Goal: Task Accomplishment & Management: Complete application form

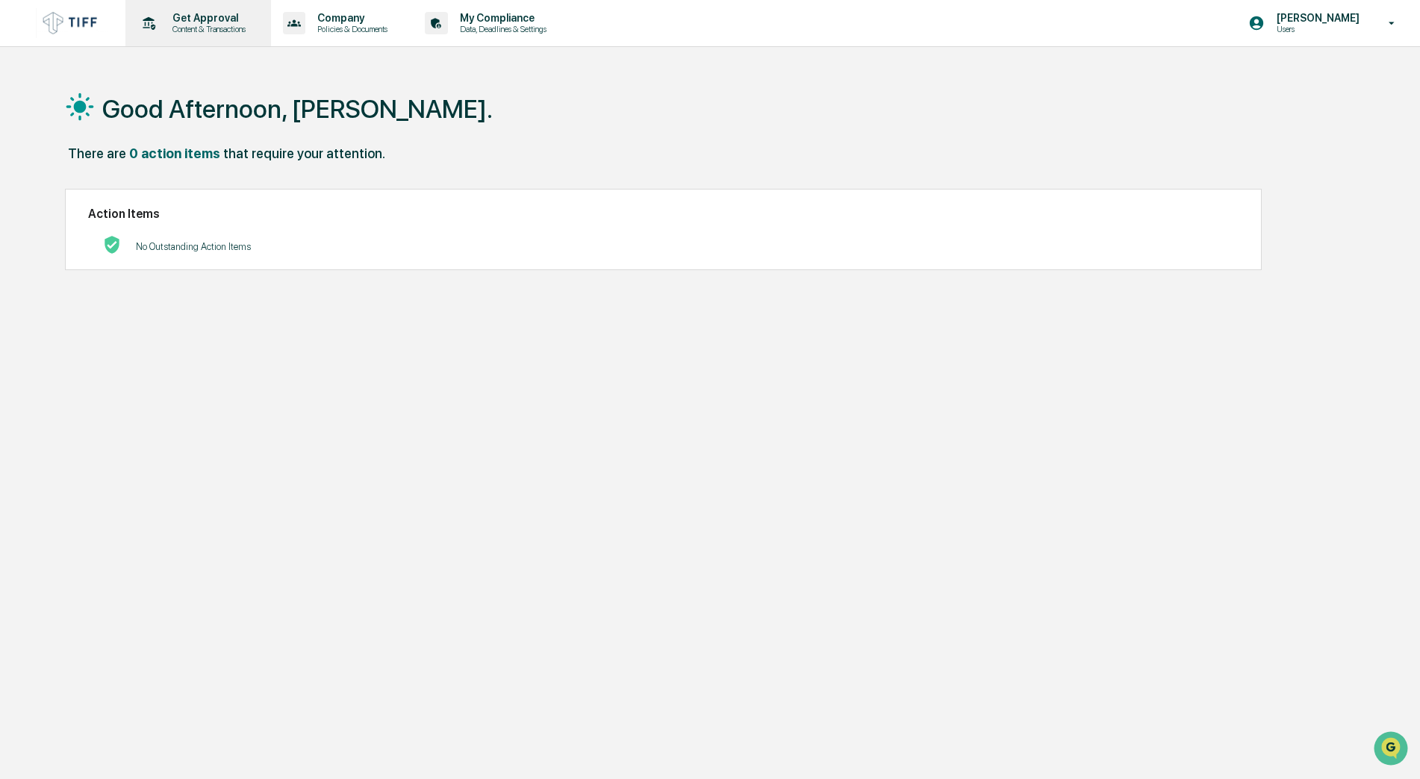
click at [202, 25] on p "Content & Transactions" at bounding box center [207, 29] width 93 height 10
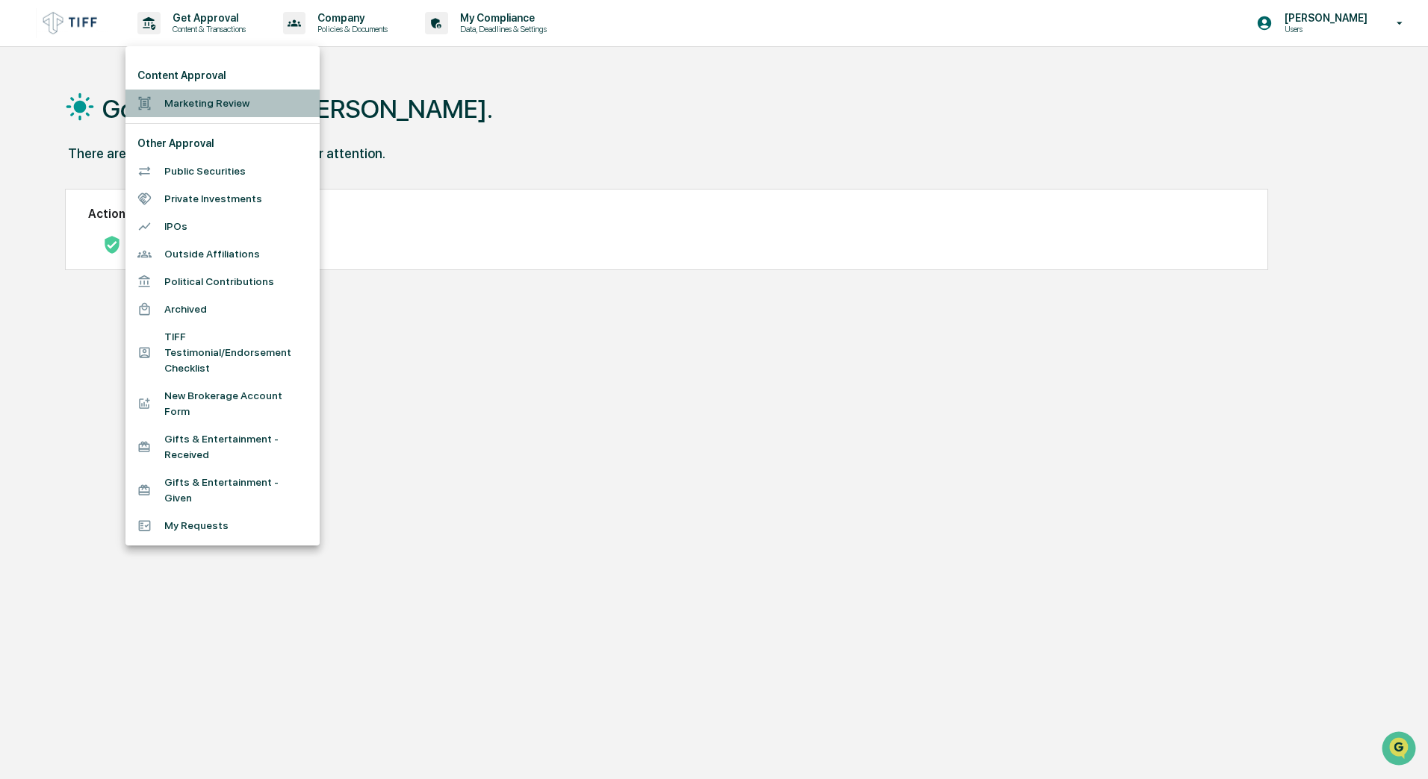
click at [206, 100] on li "Marketing Review" at bounding box center [222, 104] width 194 height 28
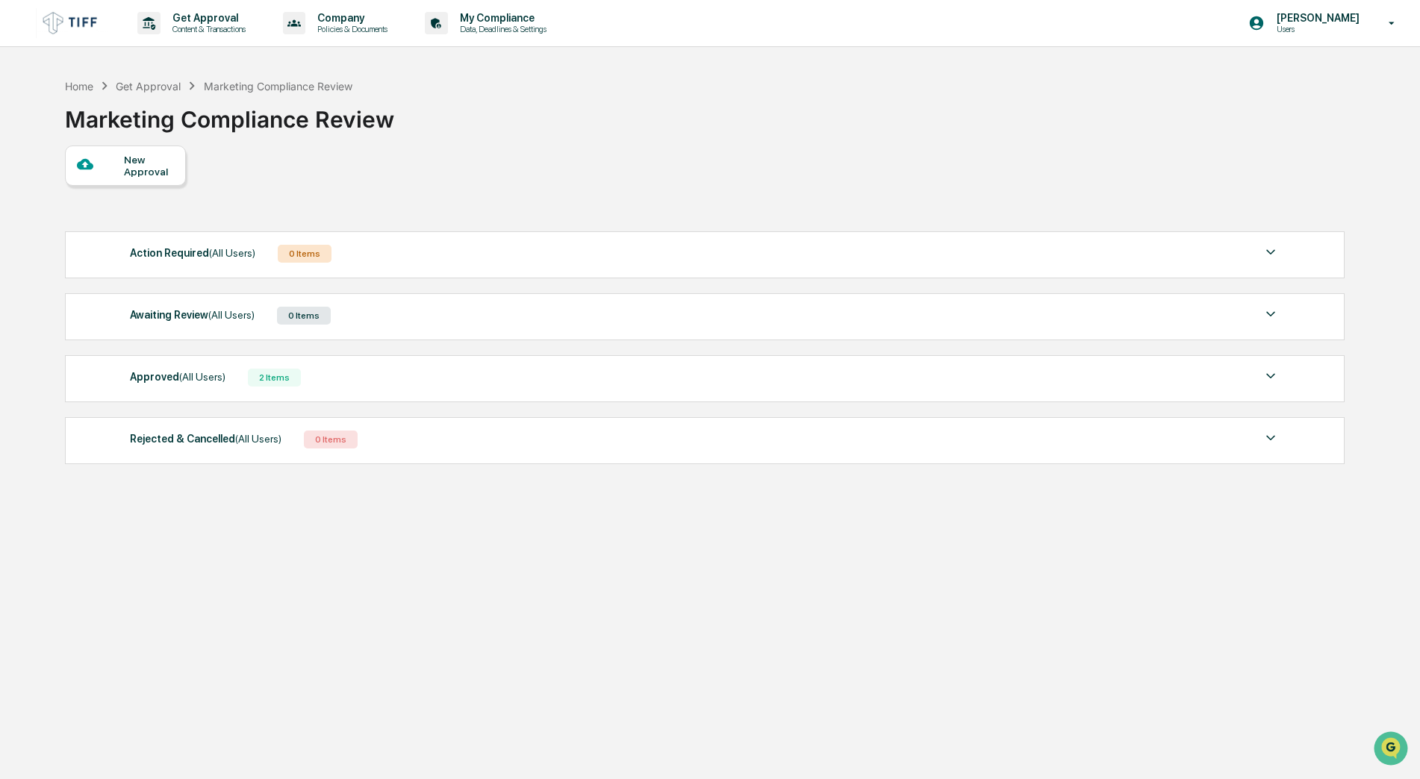
click at [148, 167] on div "New Approval" at bounding box center [149, 166] width 50 height 24
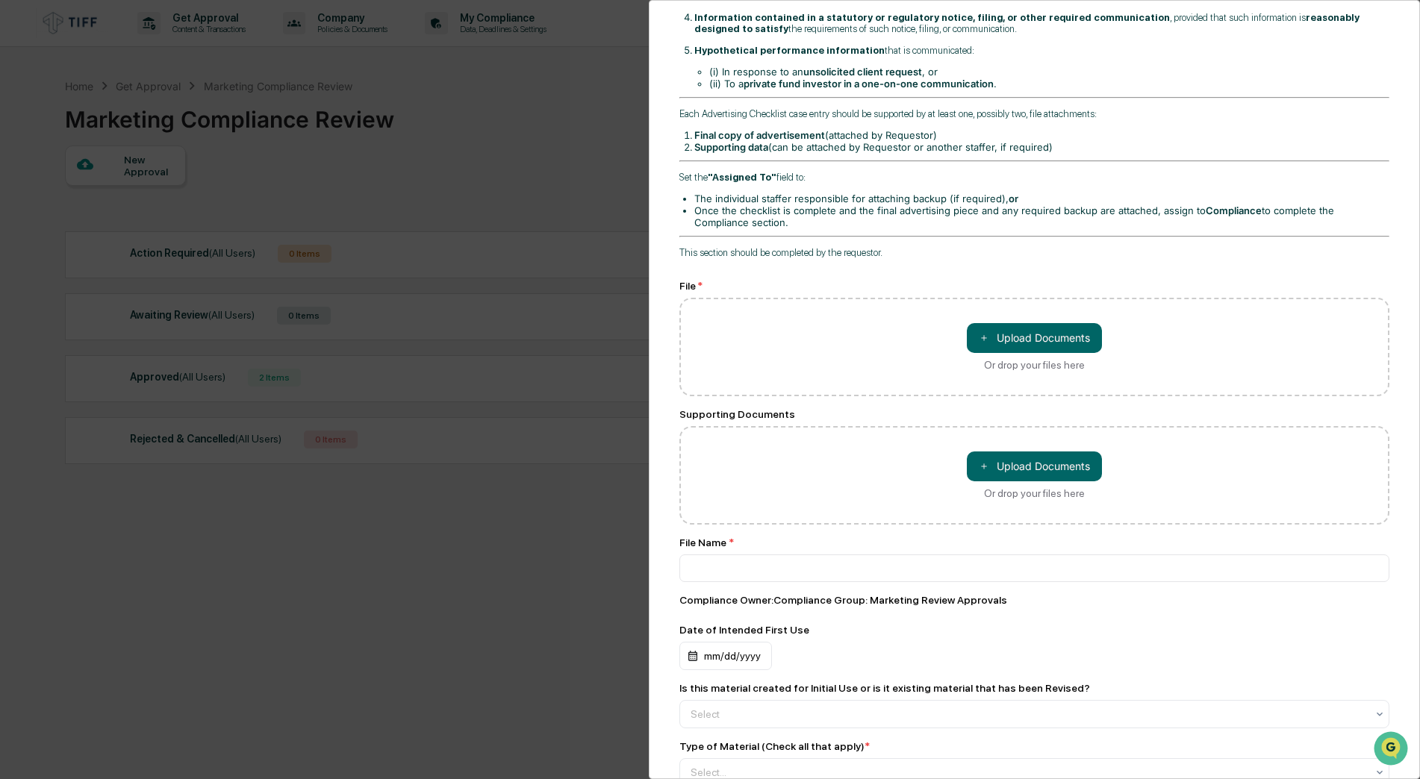
scroll to position [448, 0]
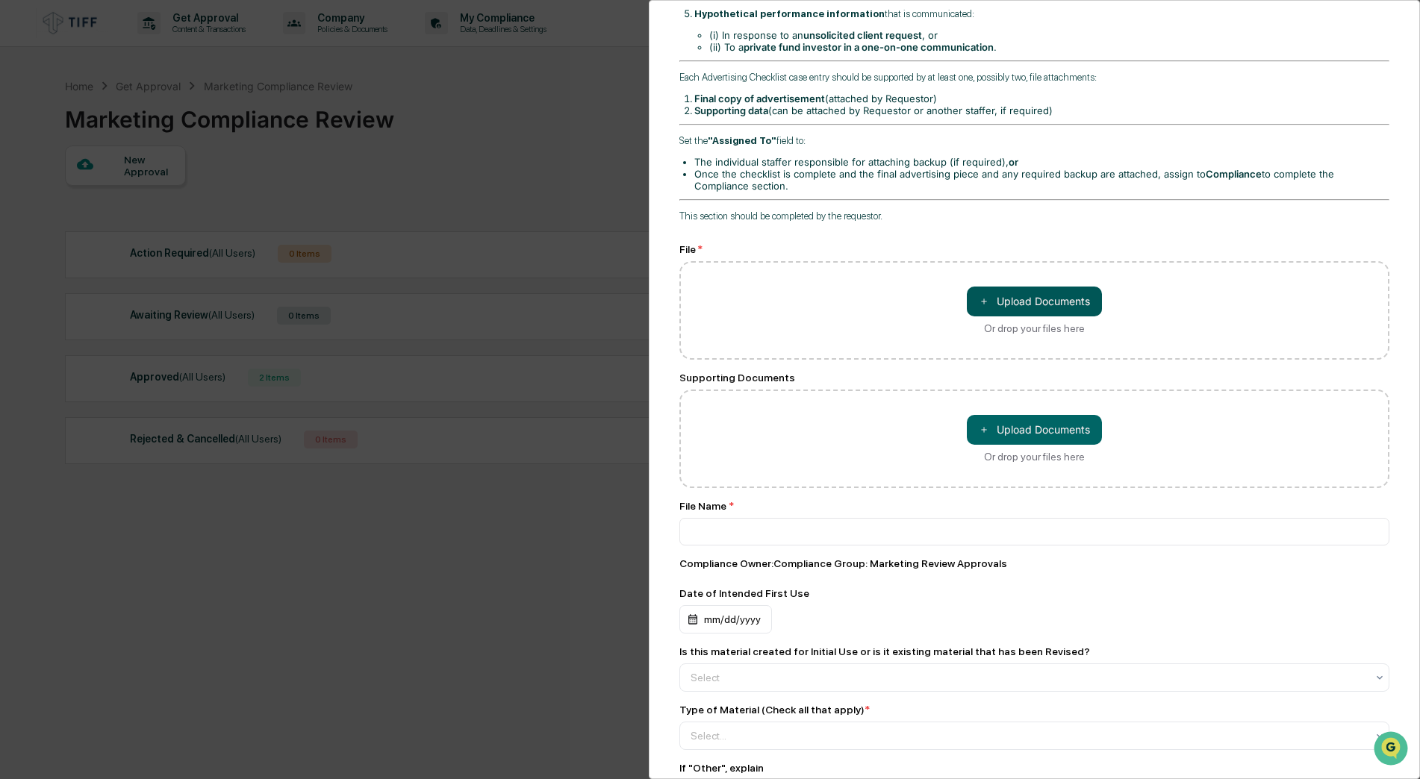
click at [1040, 293] on button "＋ Upload Documents" at bounding box center [1034, 302] width 135 height 30
type input "**********"
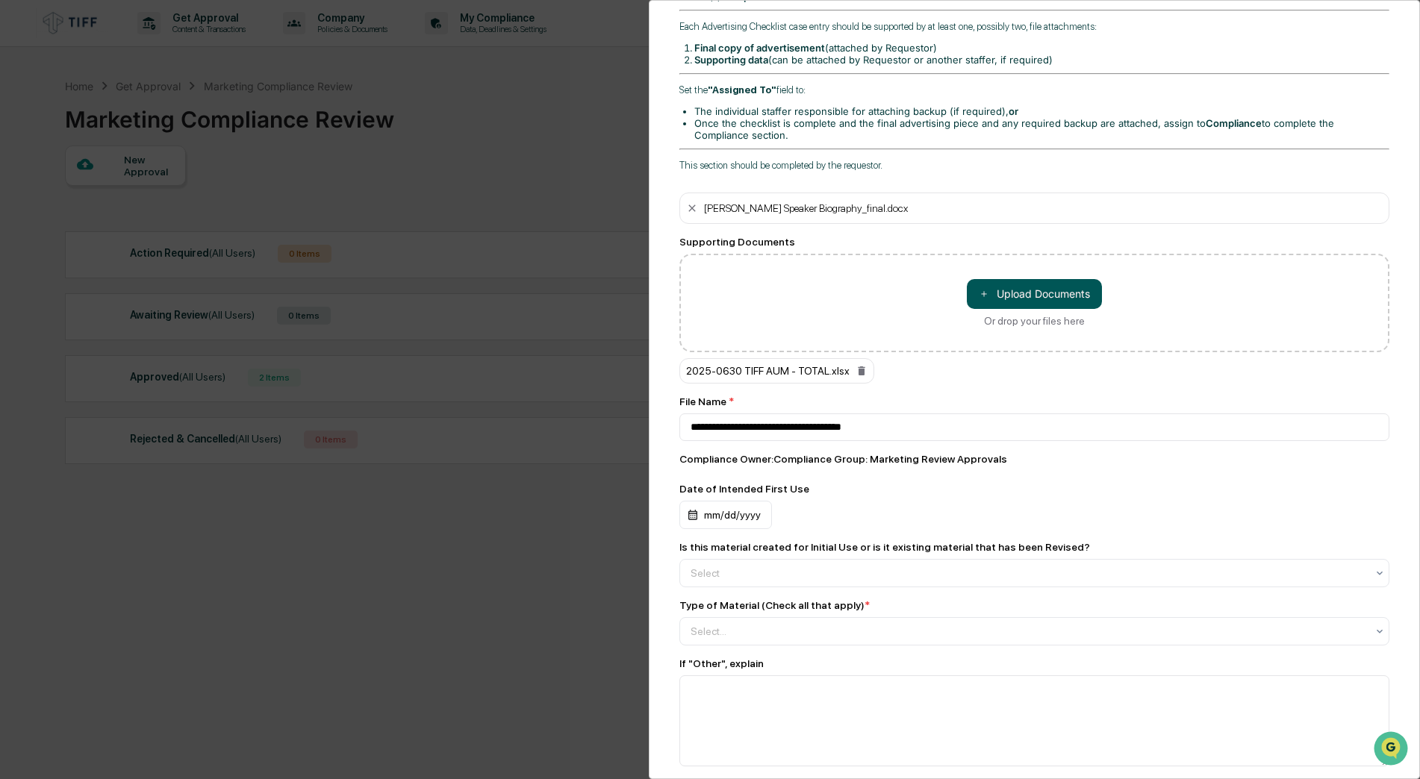
scroll to position [523, 0]
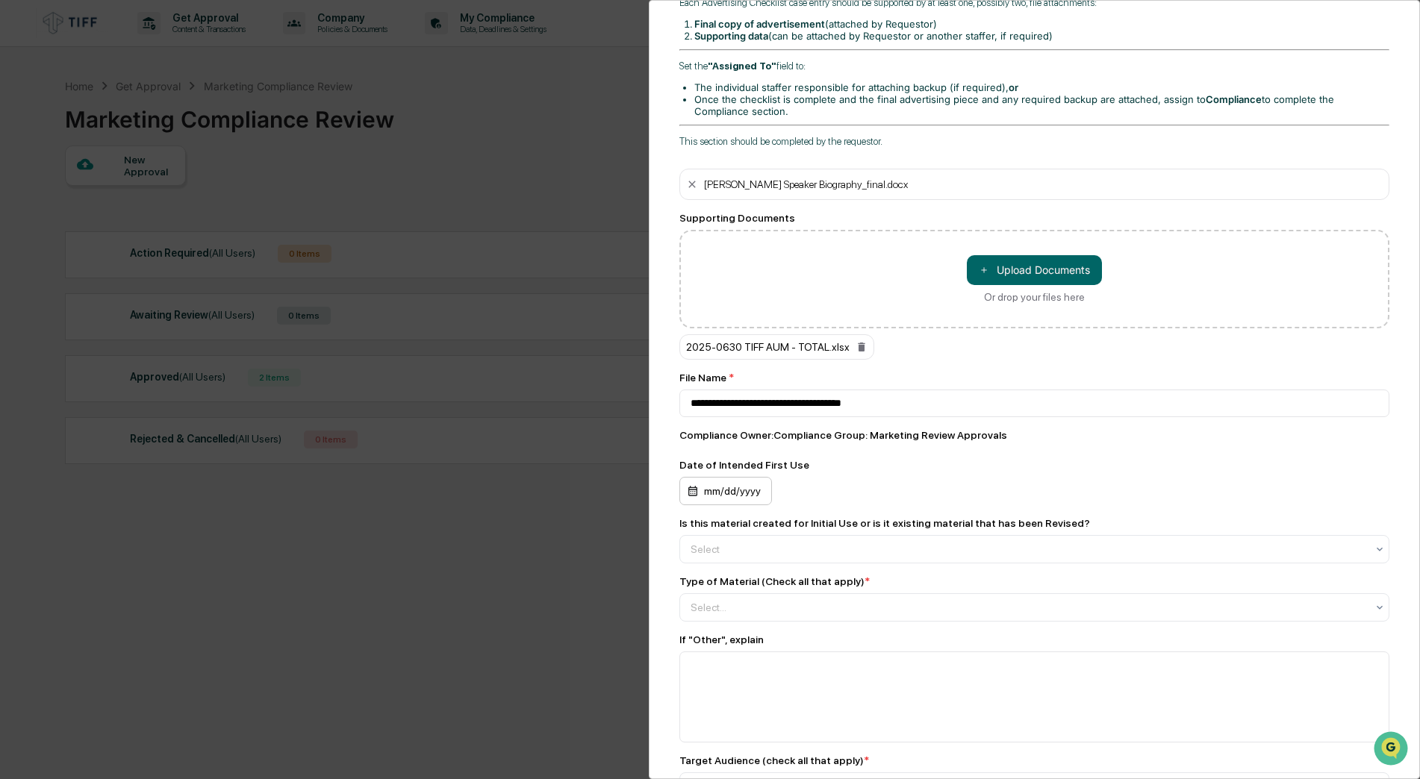
click at [761, 490] on div "mm/dd/yyyy" at bounding box center [725, 491] width 93 height 28
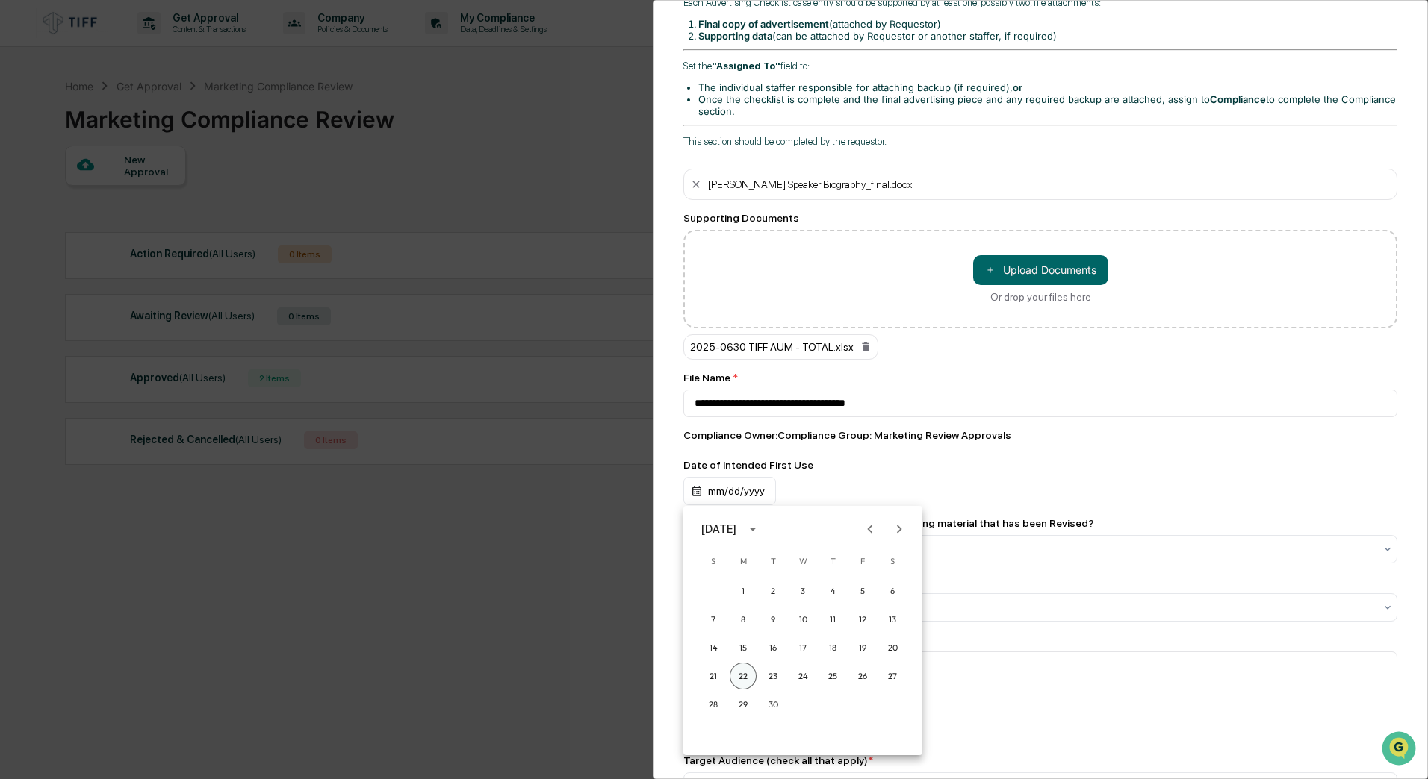
click at [742, 667] on button "22" at bounding box center [742, 676] width 27 height 27
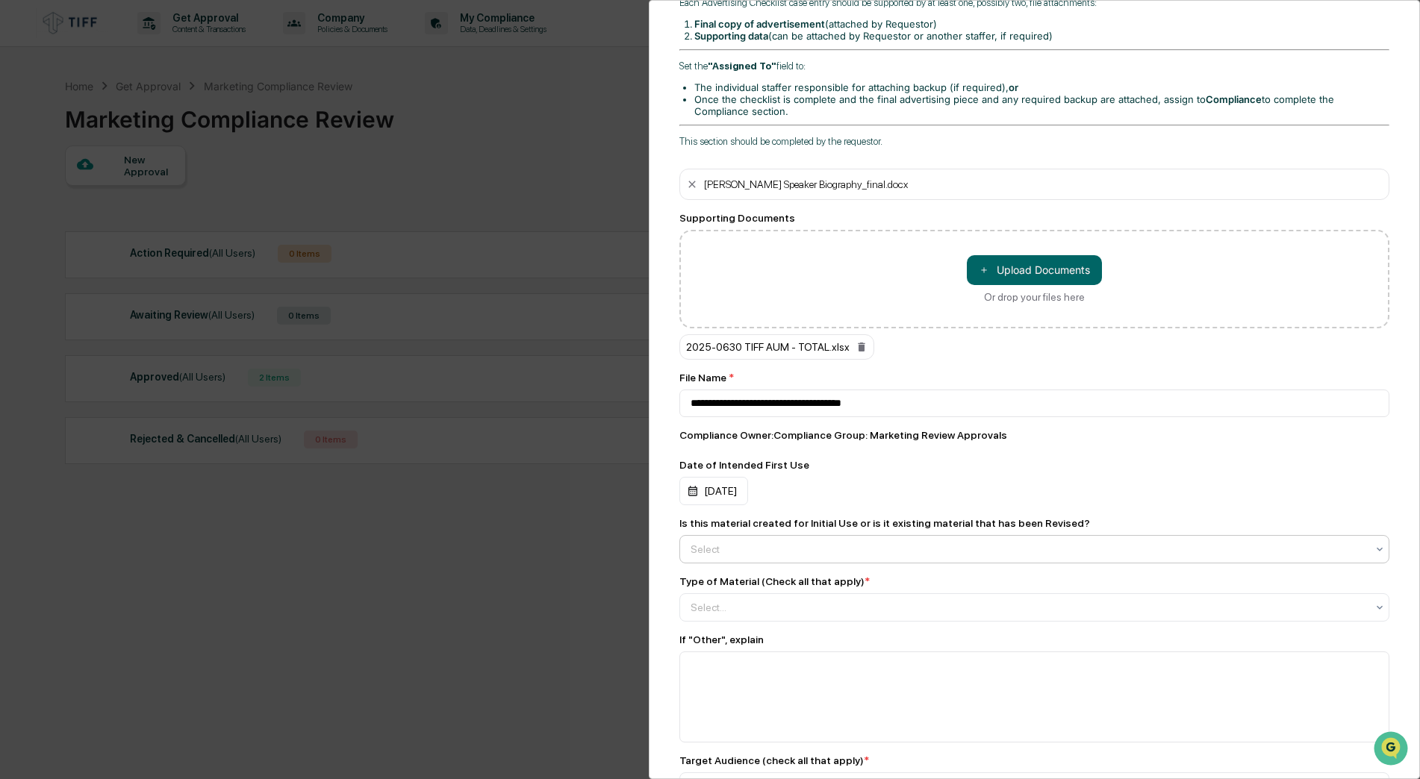
click at [738, 549] on div at bounding box center [1029, 549] width 676 height 15
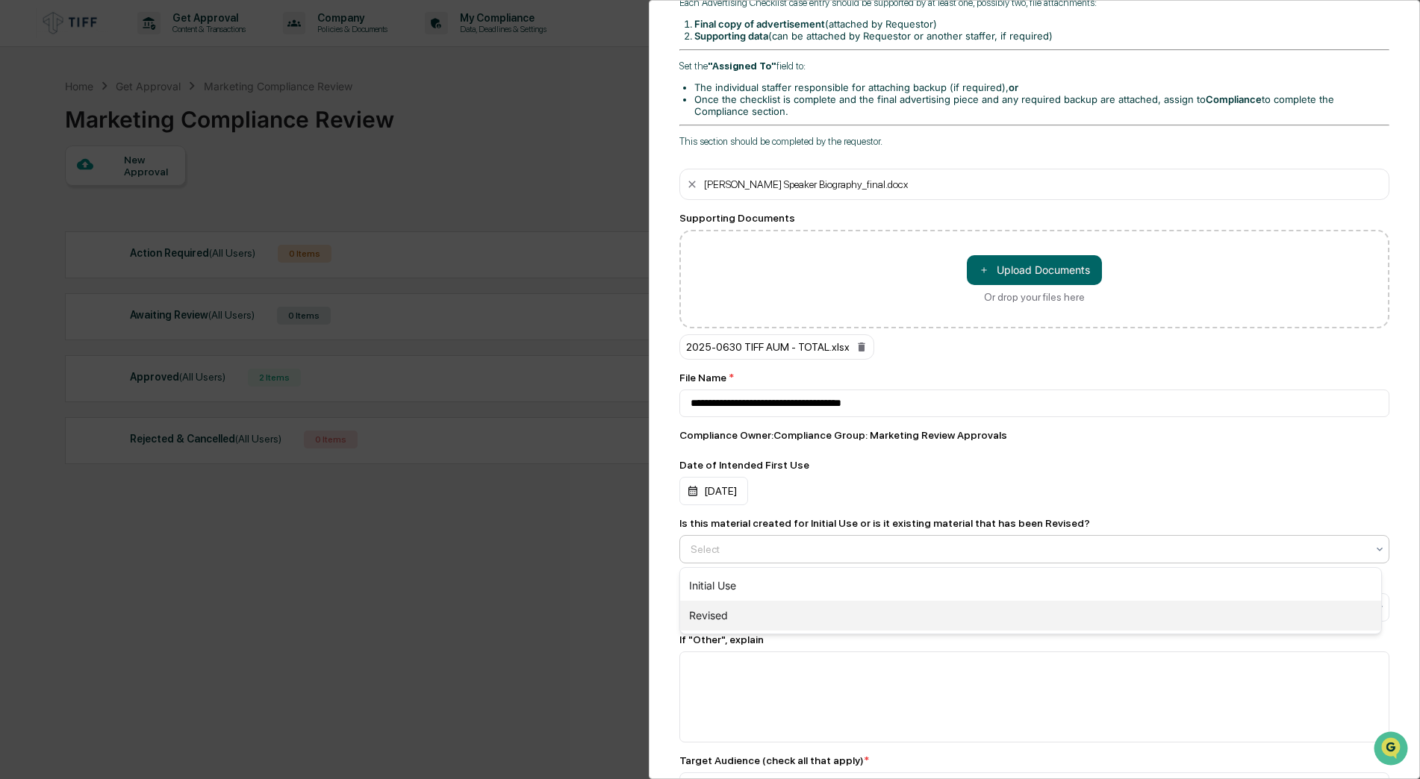
click at [714, 612] on div "Revised" at bounding box center [1030, 616] width 701 height 30
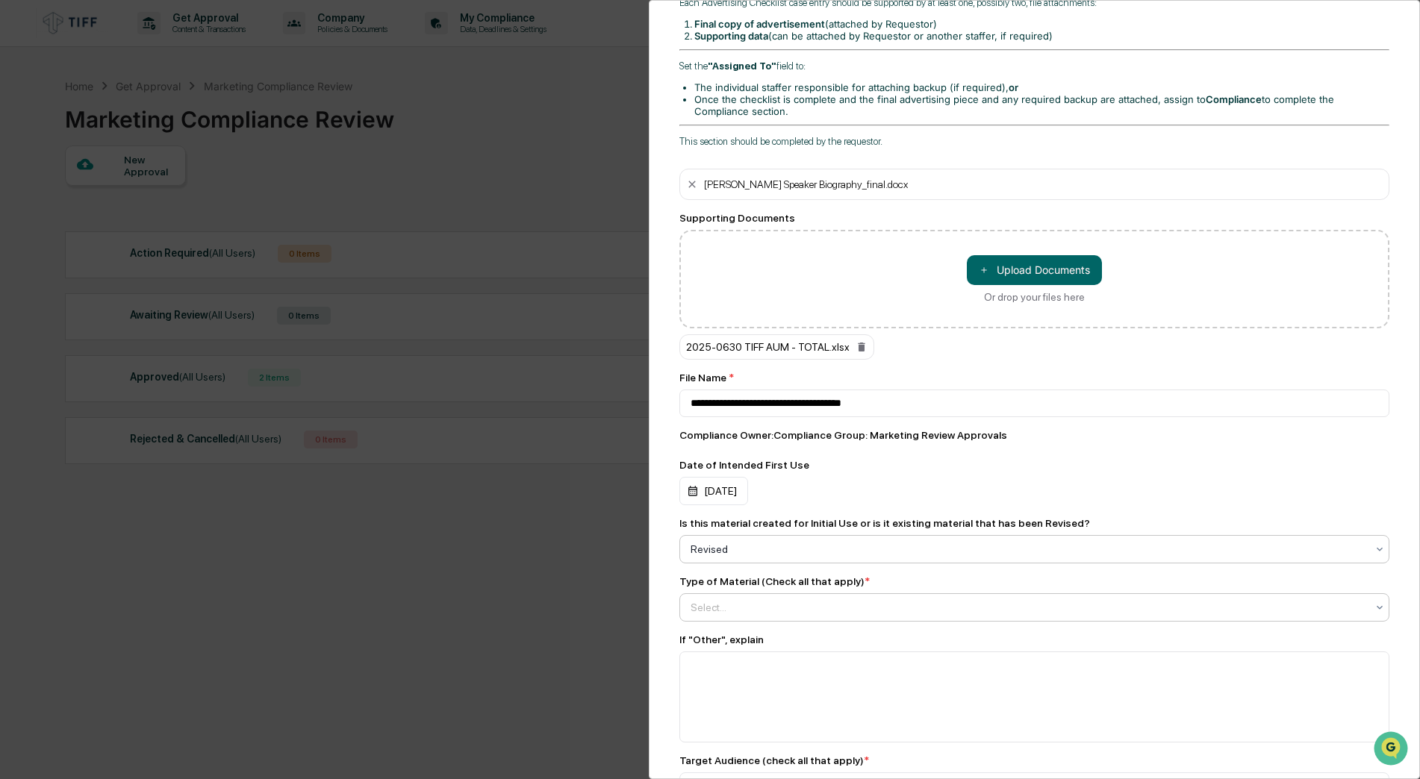
click at [715, 611] on div at bounding box center [1029, 607] width 676 height 15
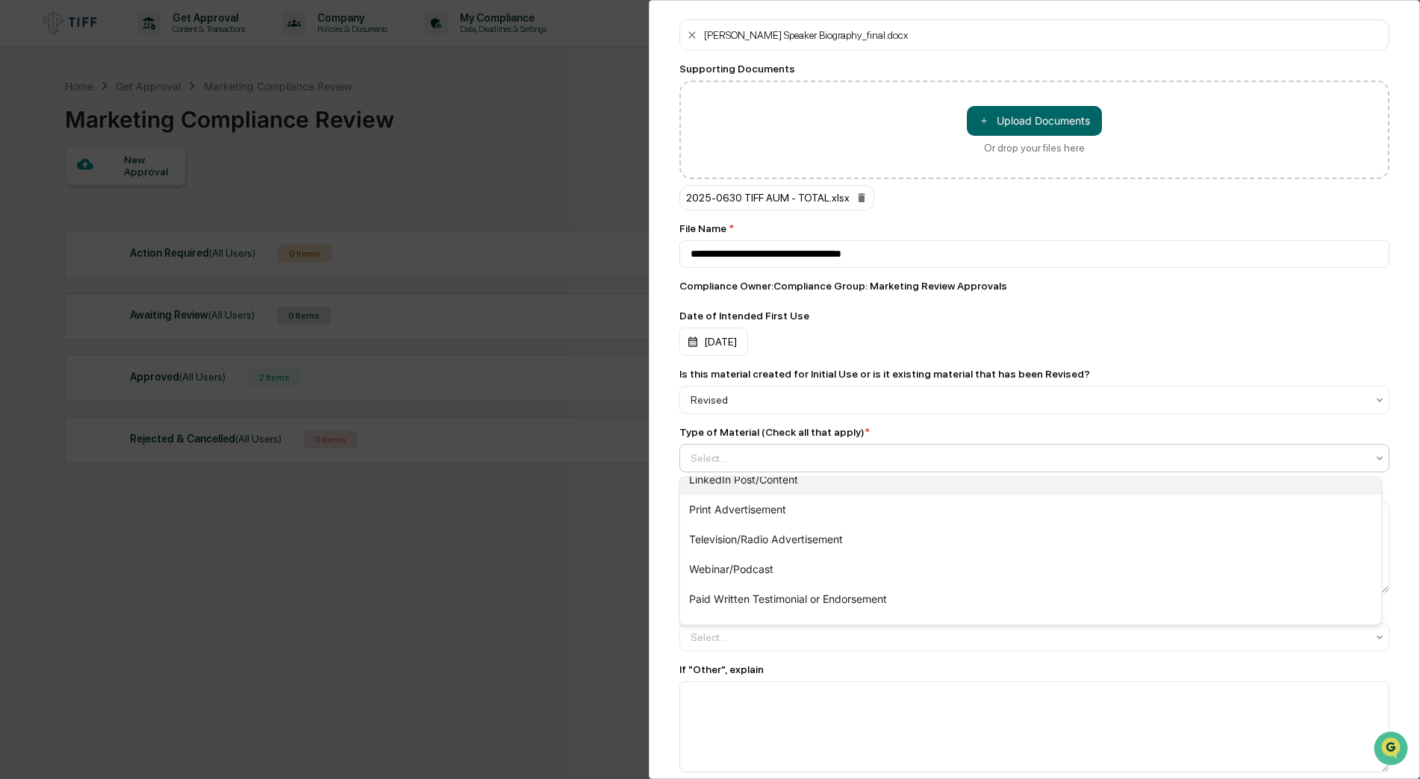
scroll to position [575, 0]
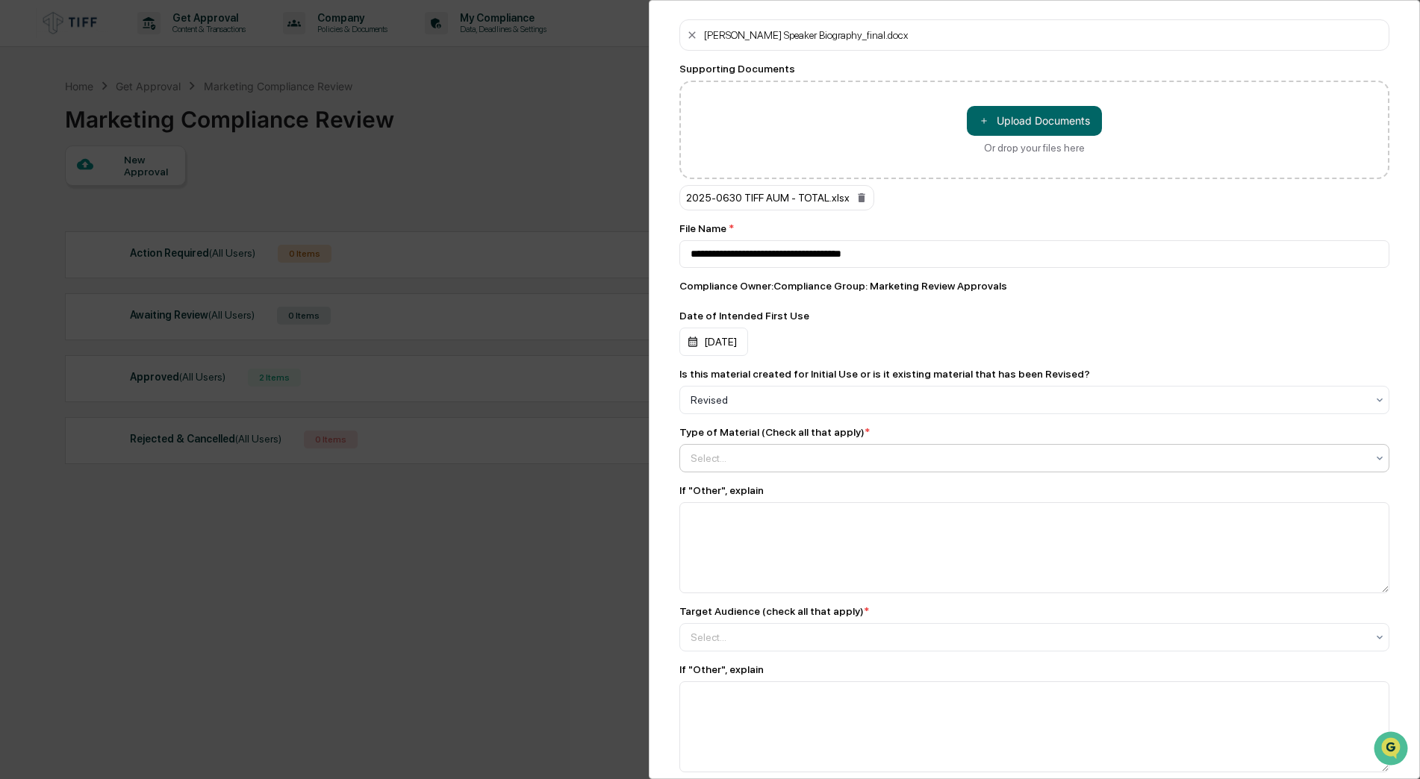
click at [715, 459] on div at bounding box center [1029, 458] width 676 height 15
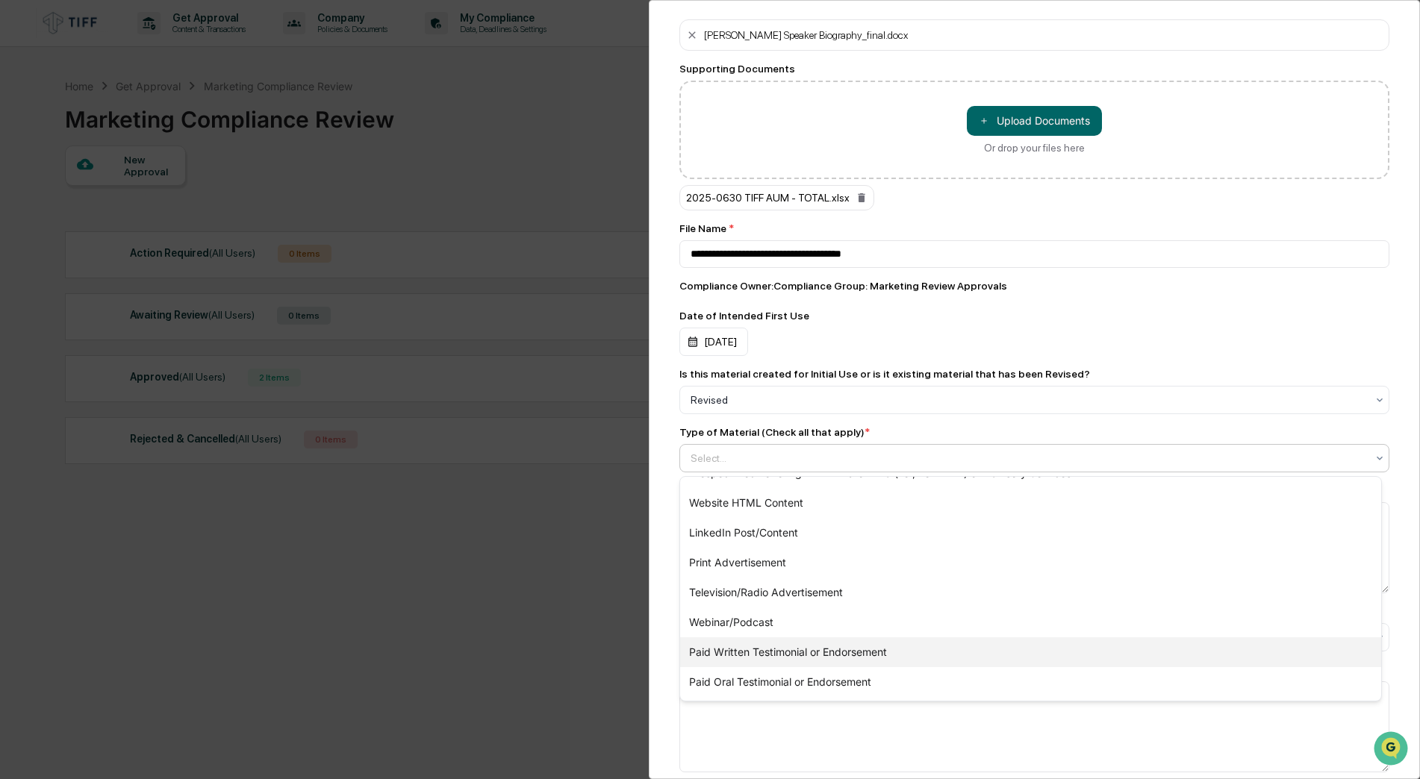
scroll to position [499, 0]
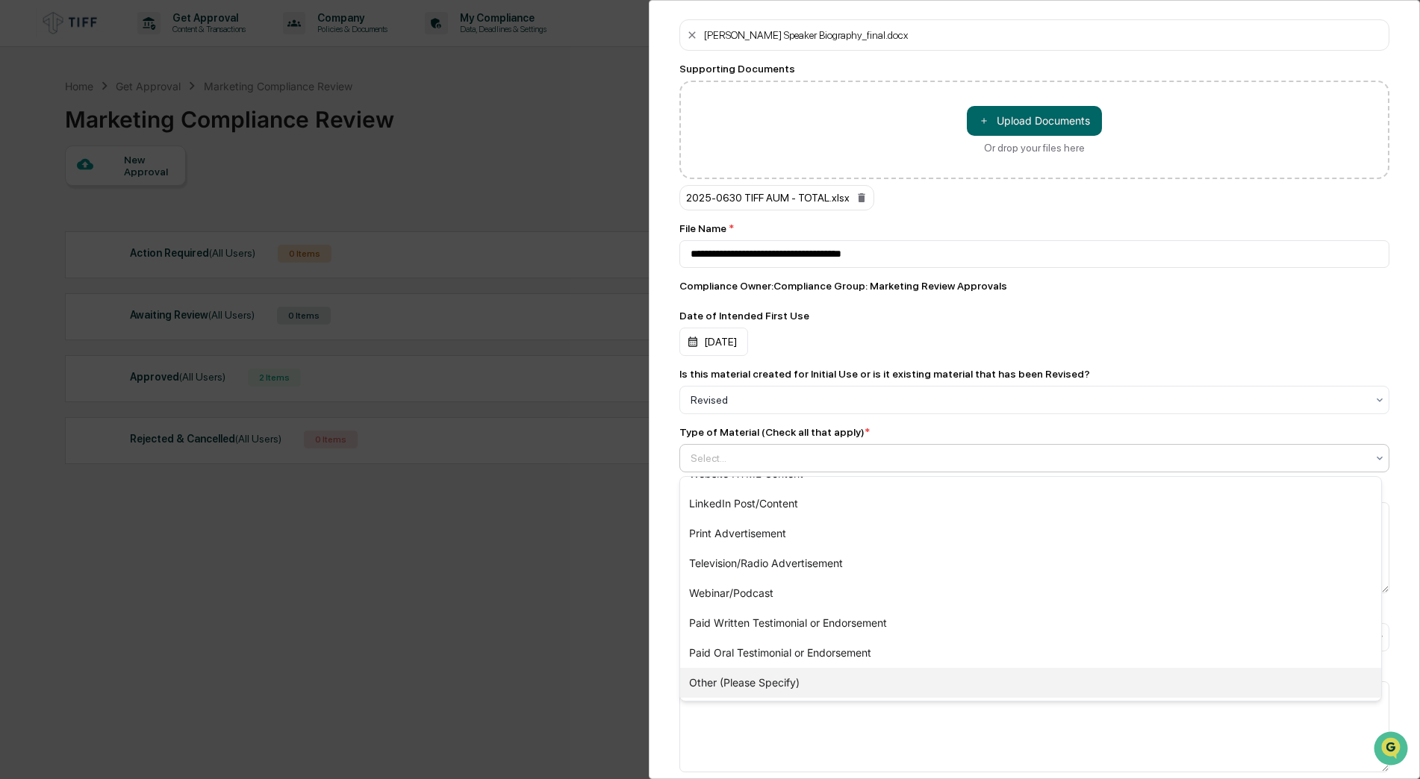
click at [747, 681] on div "Other (Please Specify)" at bounding box center [1030, 683] width 701 height 30
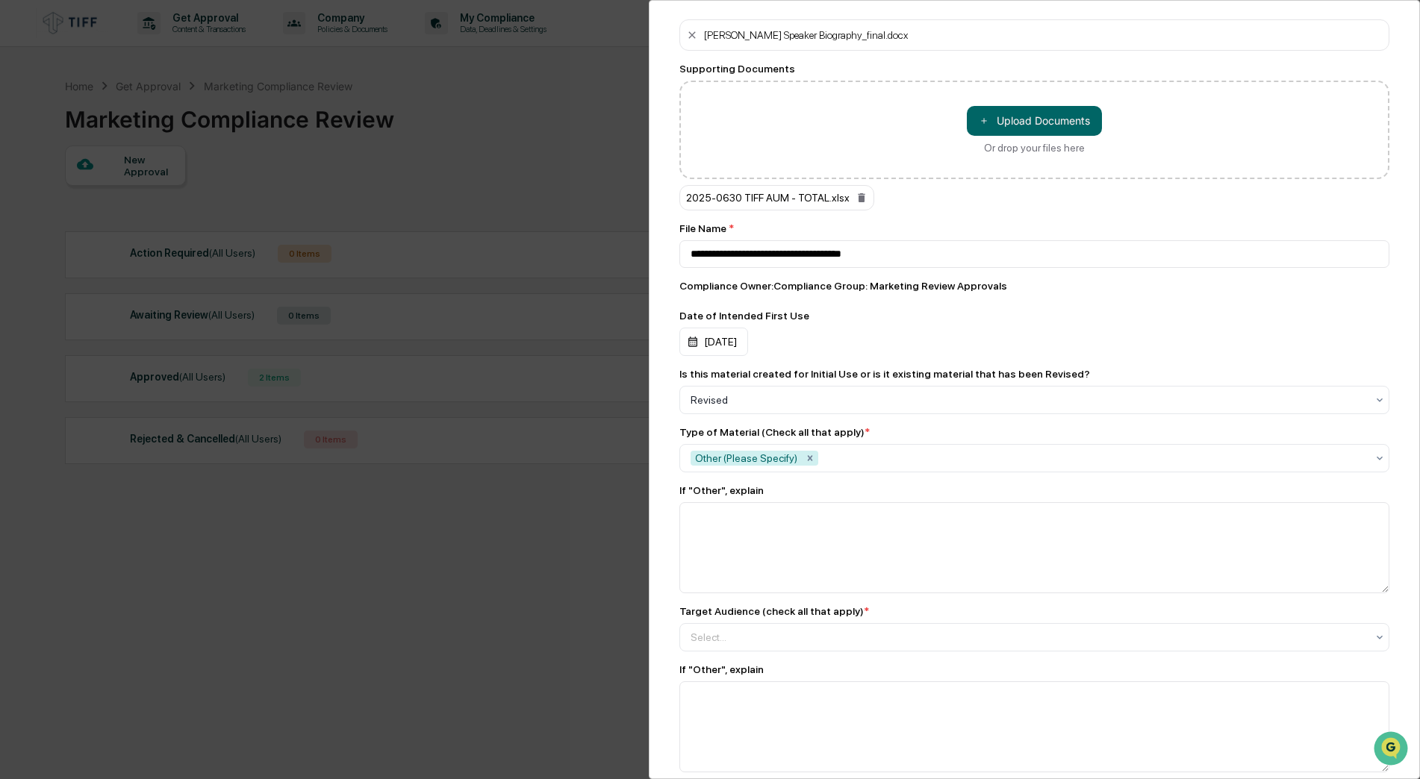
click at [646, 536] on div "Marketing Review Submit New Approval Submit New Approval Review ID: TIFF-00001 …" at bounding box center [710, 389] width 1420 height 779
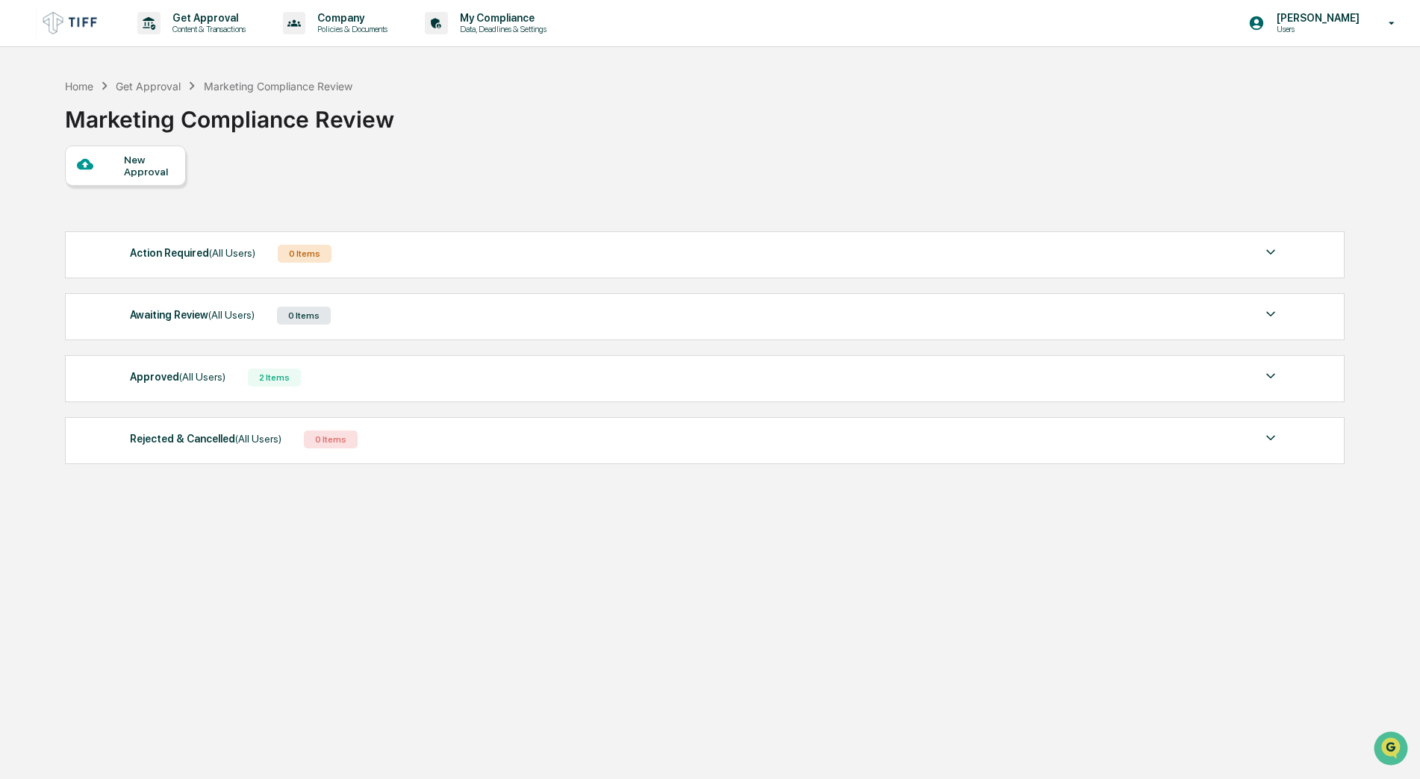
click at [149, 151] on div "New Approval" at bounding box center [125, 166] width 121 height 40
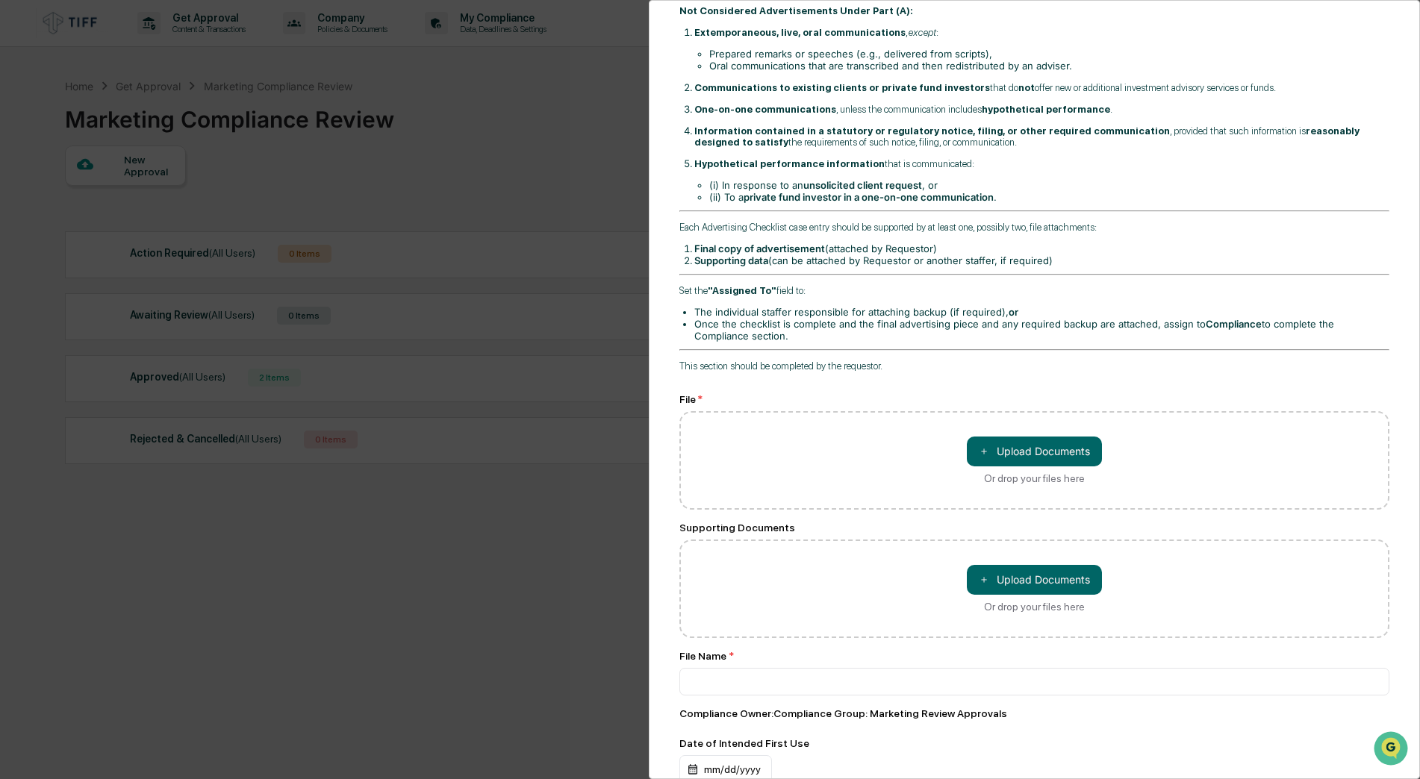
scroll to position [299, 0]
click at [1045, 450] on button "＋ Upload Documents" at bounding box center [1034, 451] width 135 height 30
type input "**********"
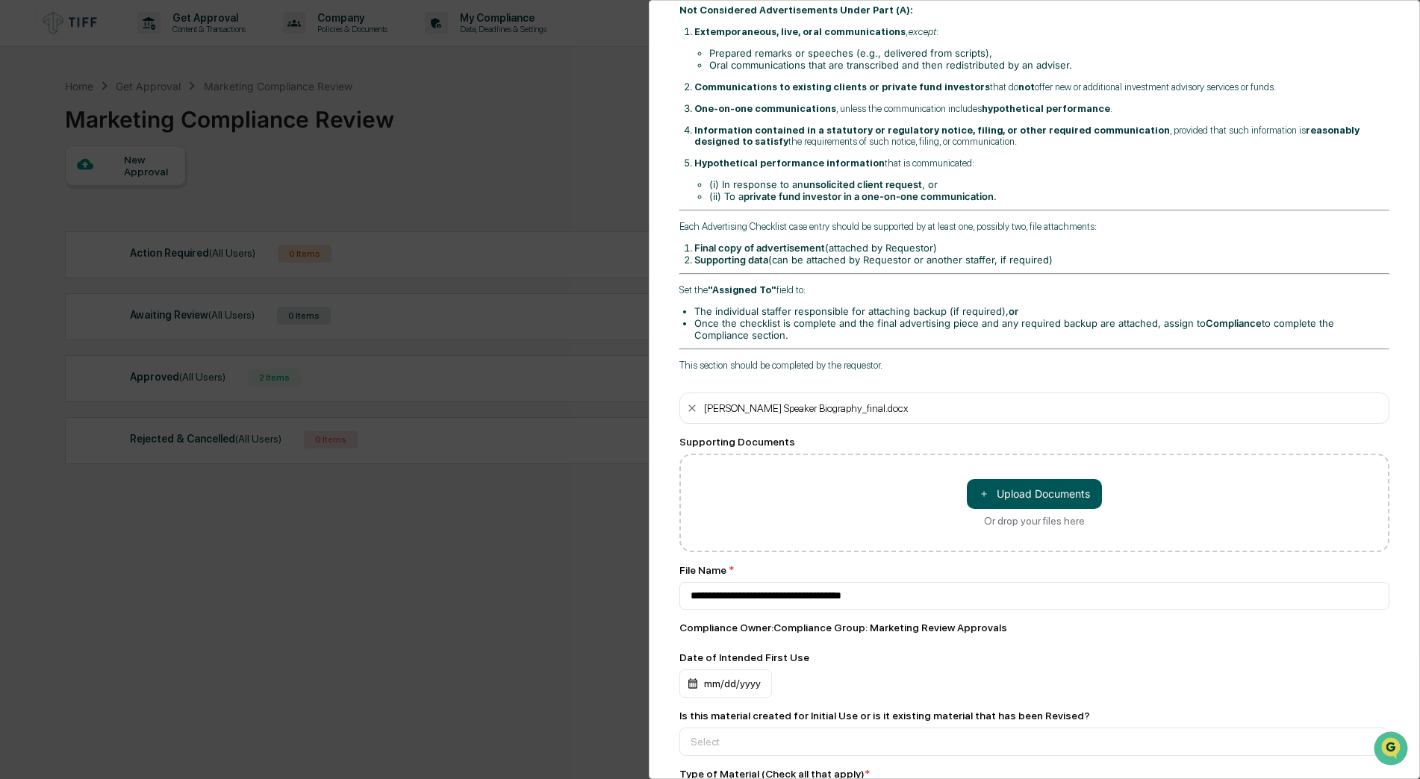
click at [1001, 489] on button "＋ Upload Documents" at bounding box center [1034, 494] width 135 height 30
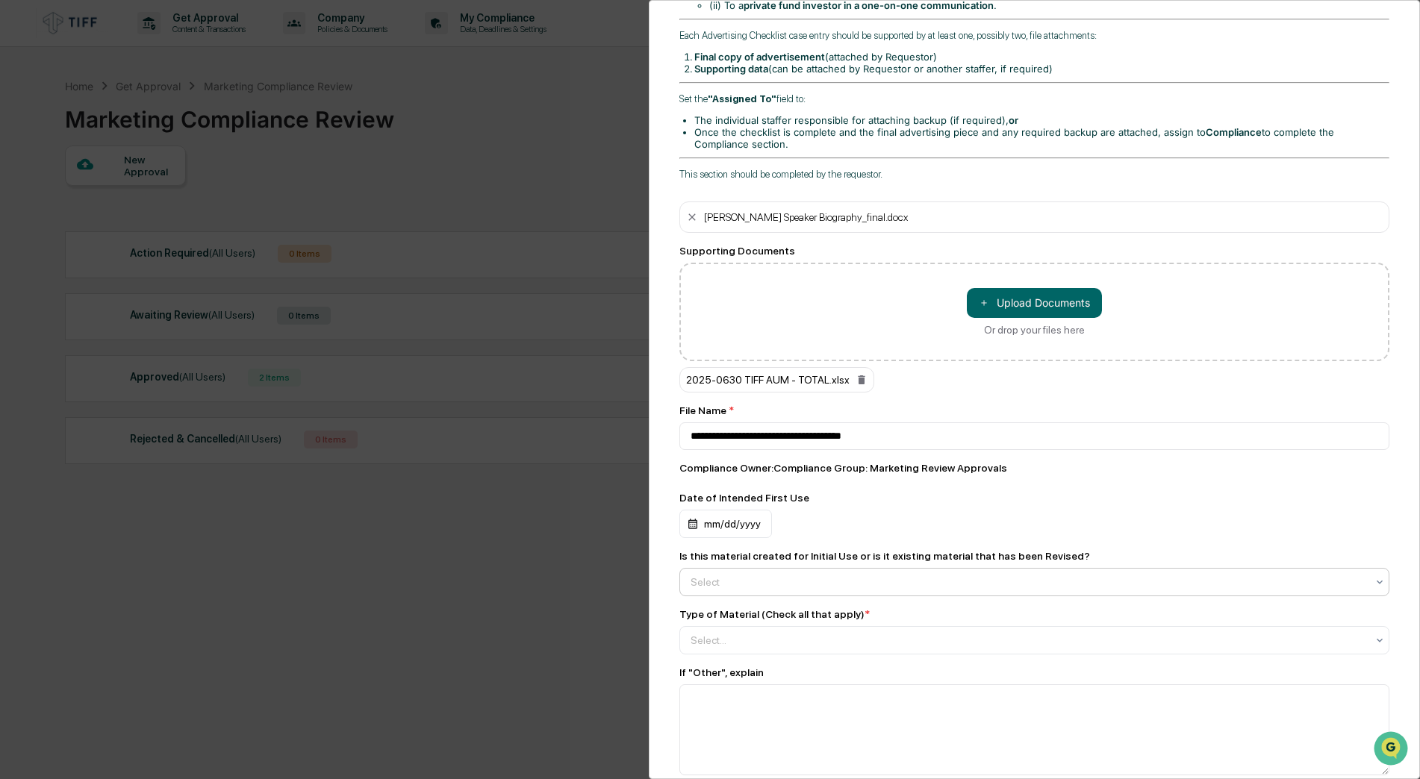
scroll to position [523, 0]
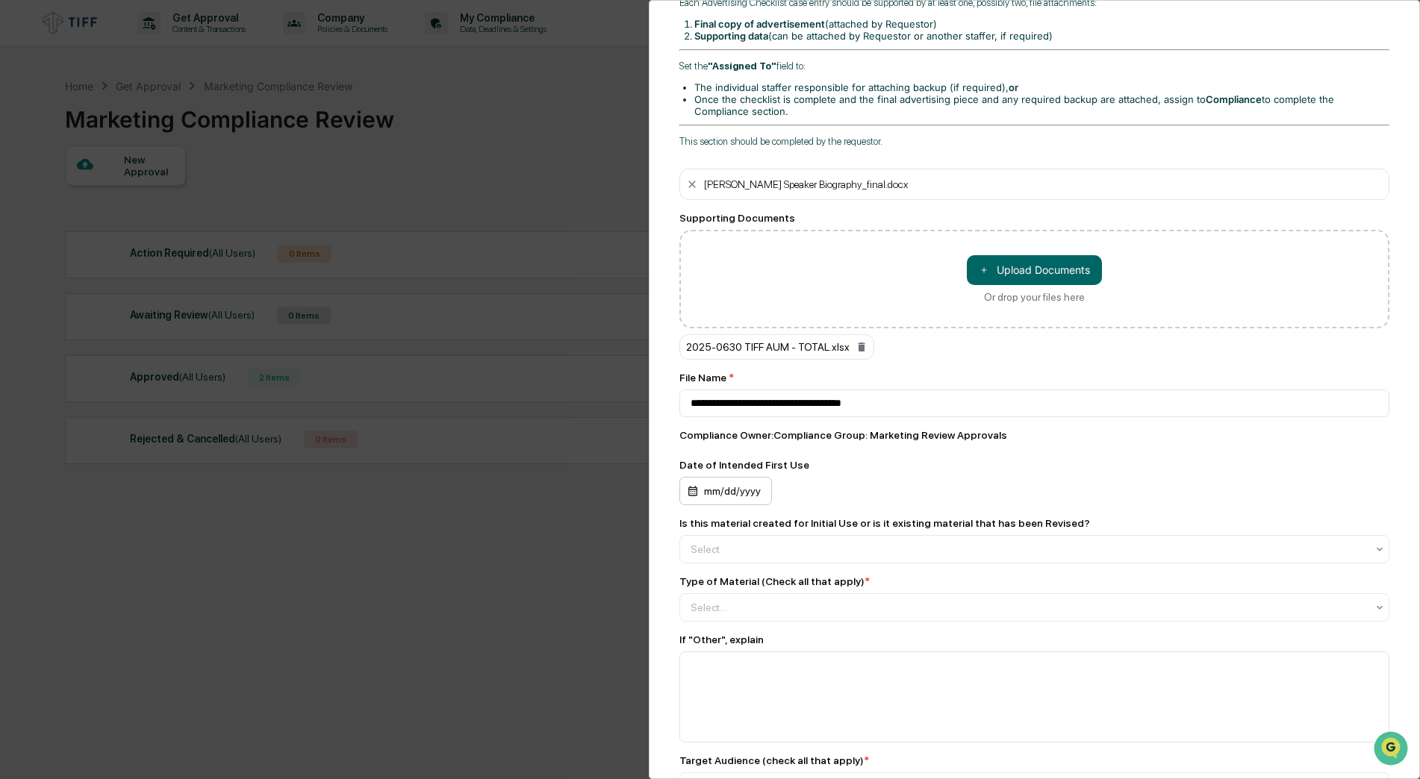
click at [739, 498] on div "mm/dd/yyyy" at bounding box center [725, 491] width 93 height 28
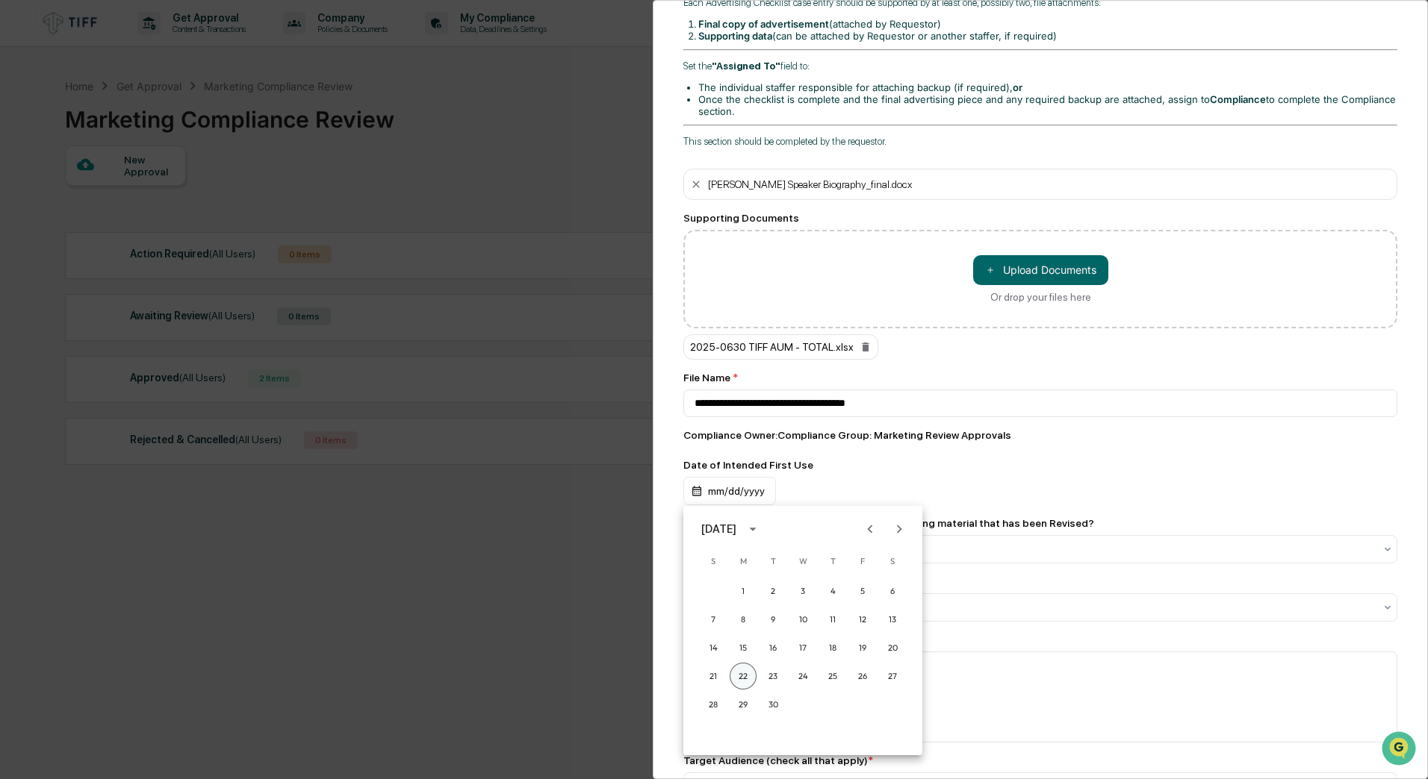
click at [743, 675] on button "22" at bounding box center [742, 676] width 27 height 27
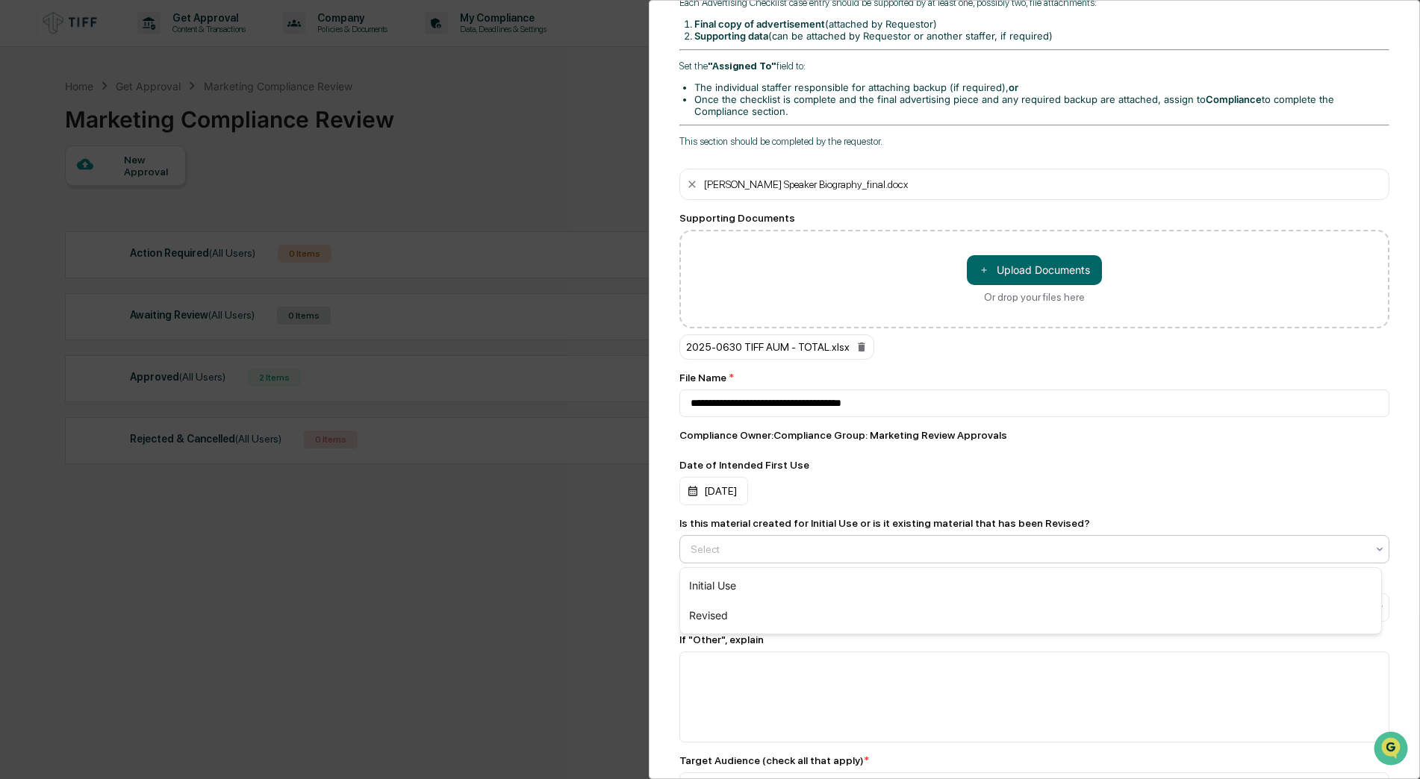
click at [719, 552] on div at bounding box center [1029, 549] width 676 height 15
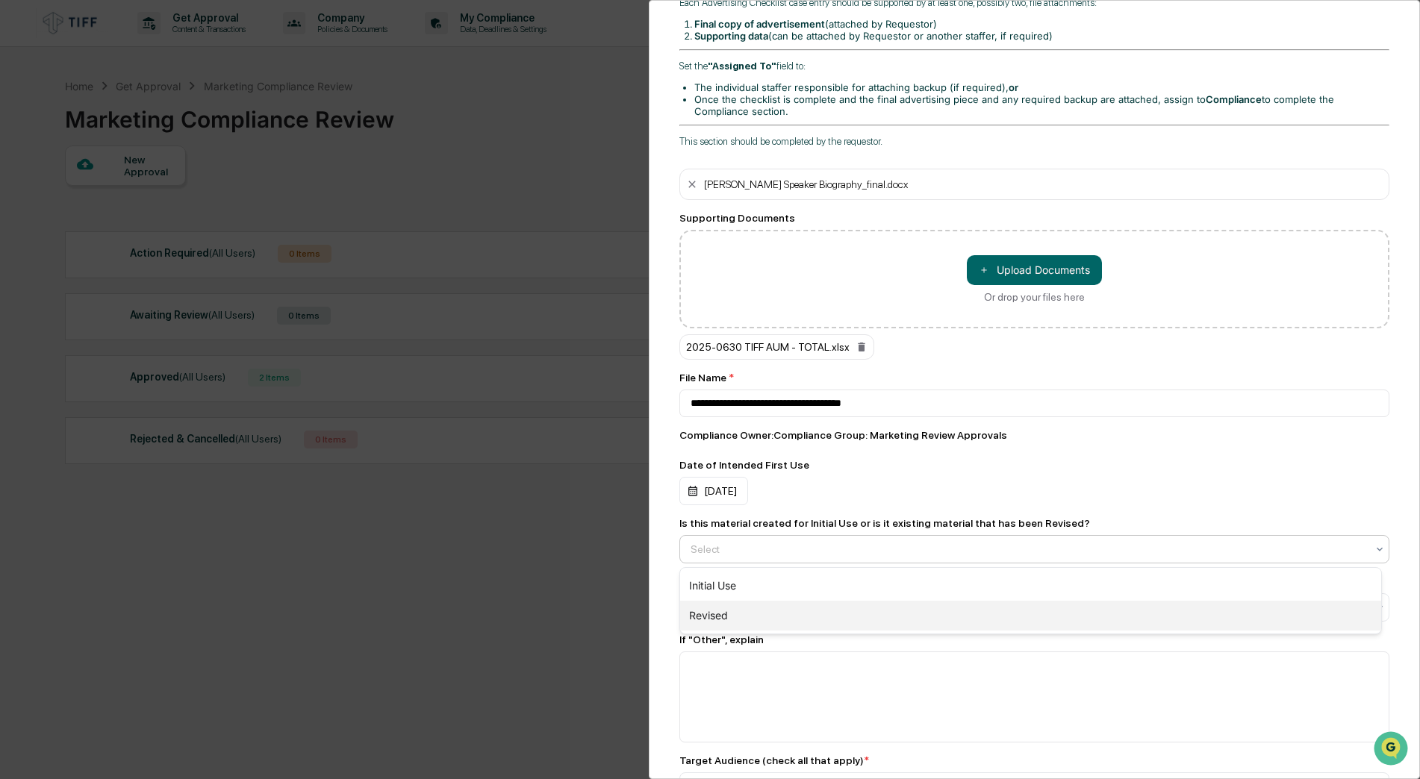
click at [721, 615] on div "Revised" at bounding box center [1030, 616] width 701 height 30
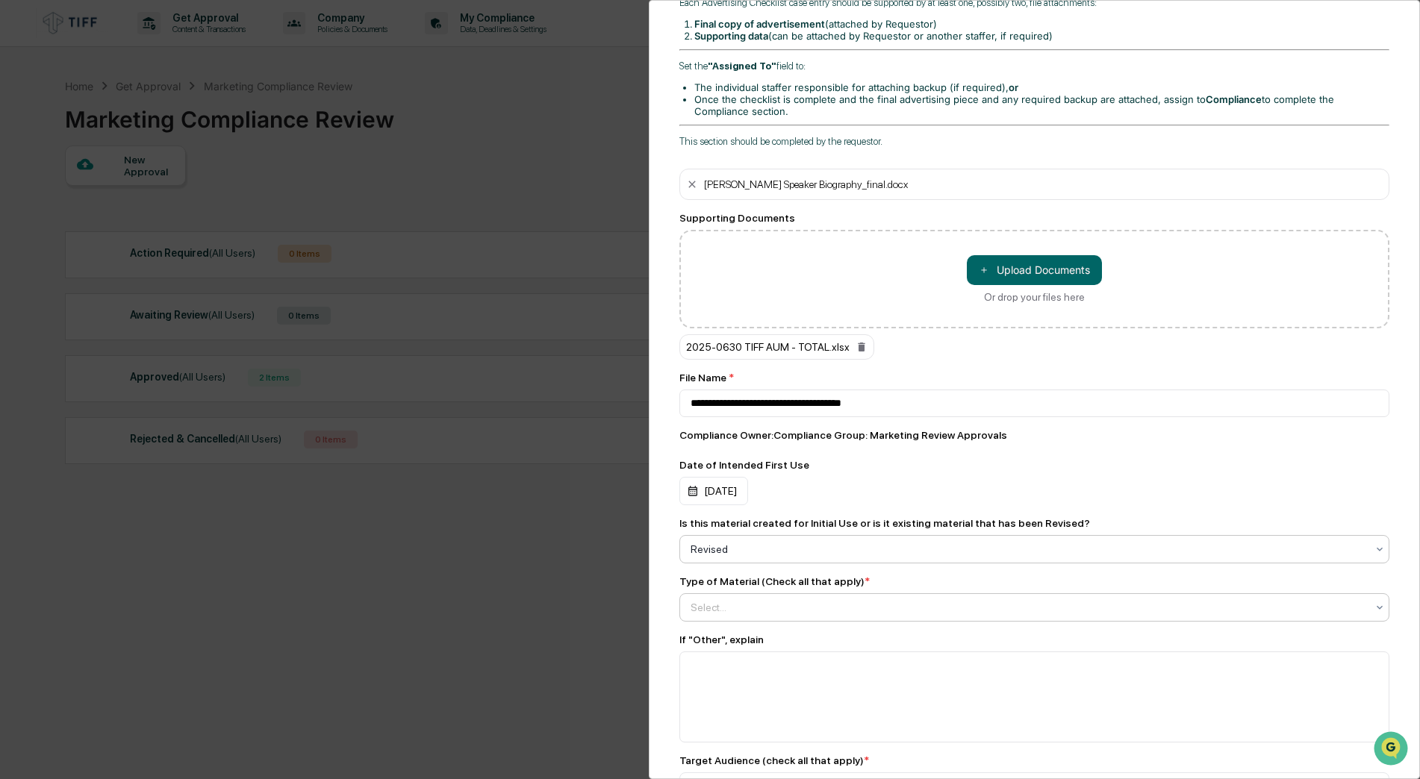
click at [729, 609] on div at bounding box center [1029, 607] width 676 height 15
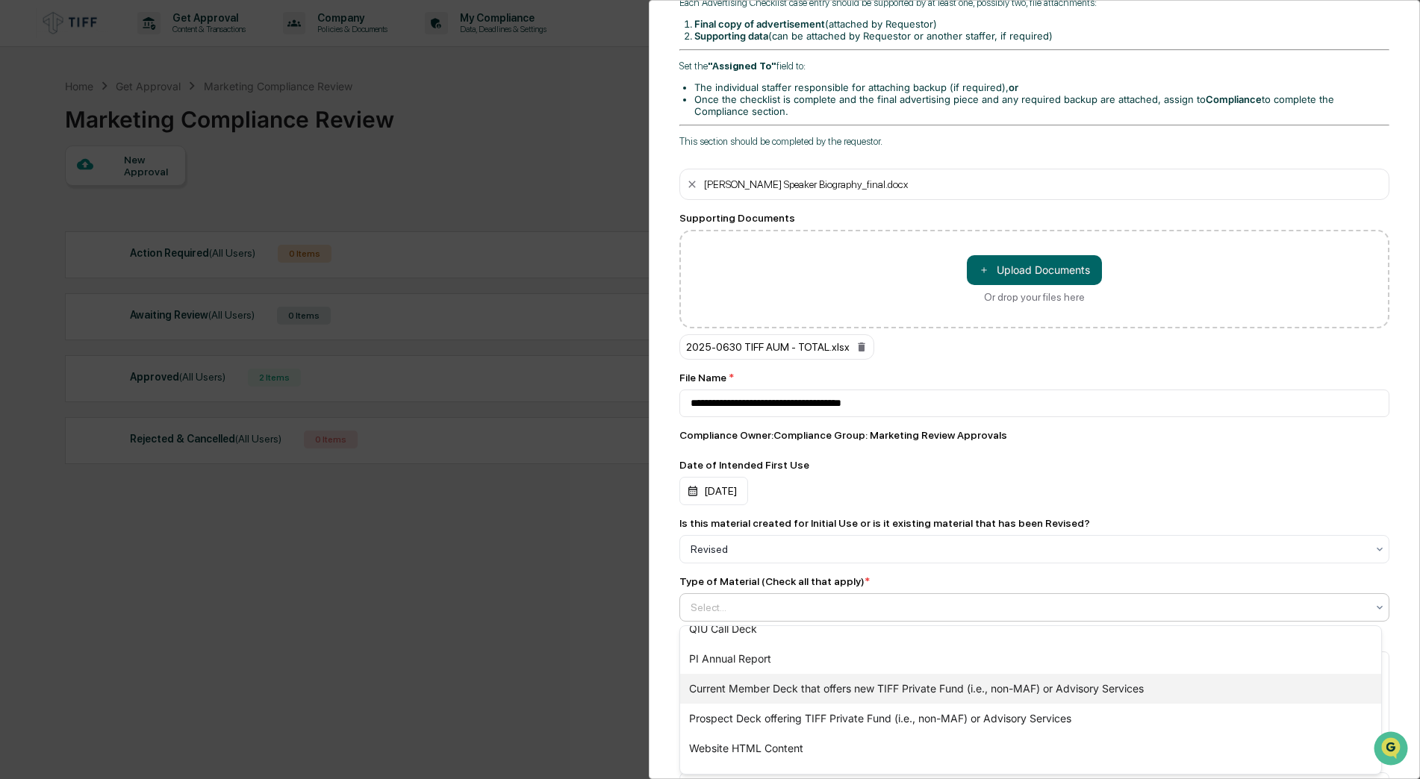
scroll to position [575, 0]
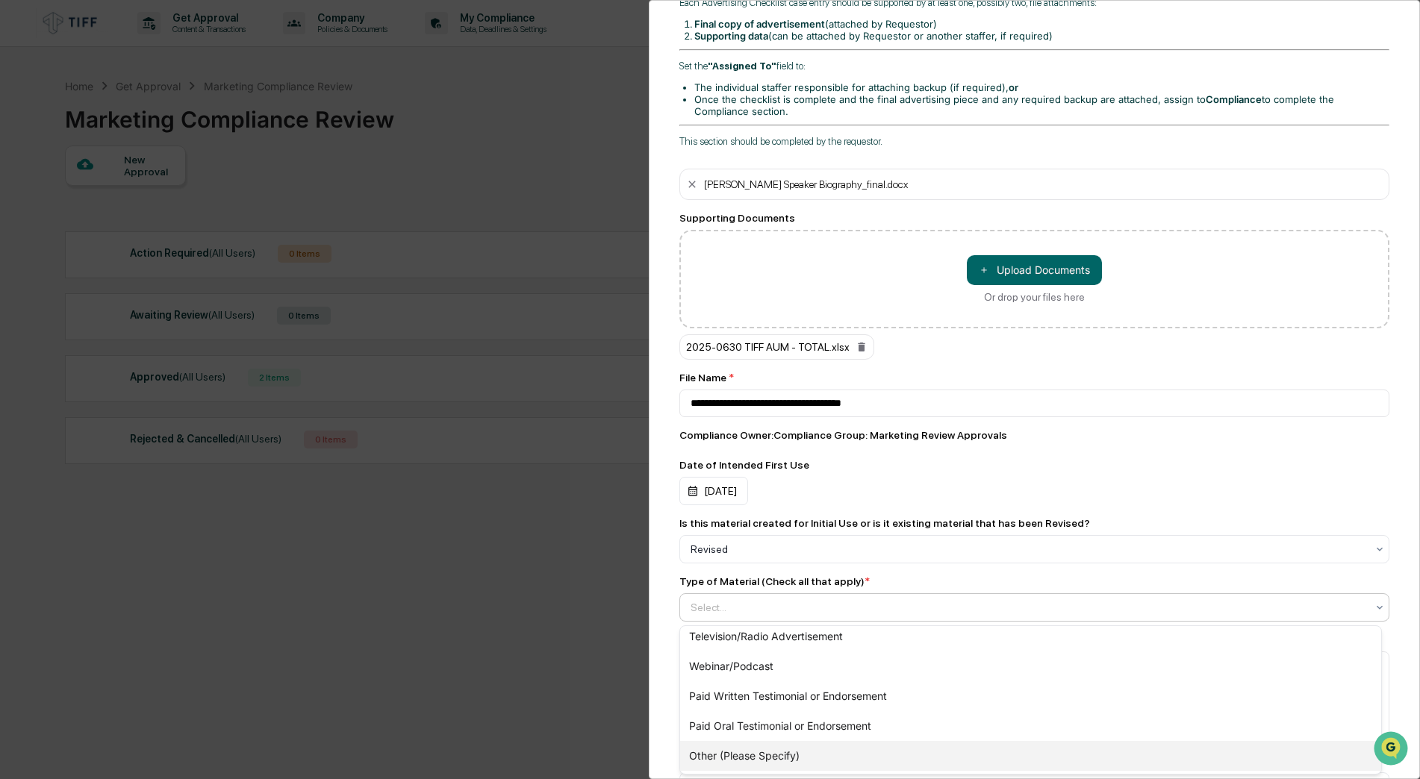
click at [768, 758] on div "Other (Please Specify)" at bounding box center [1030, 756] width 701 height 30
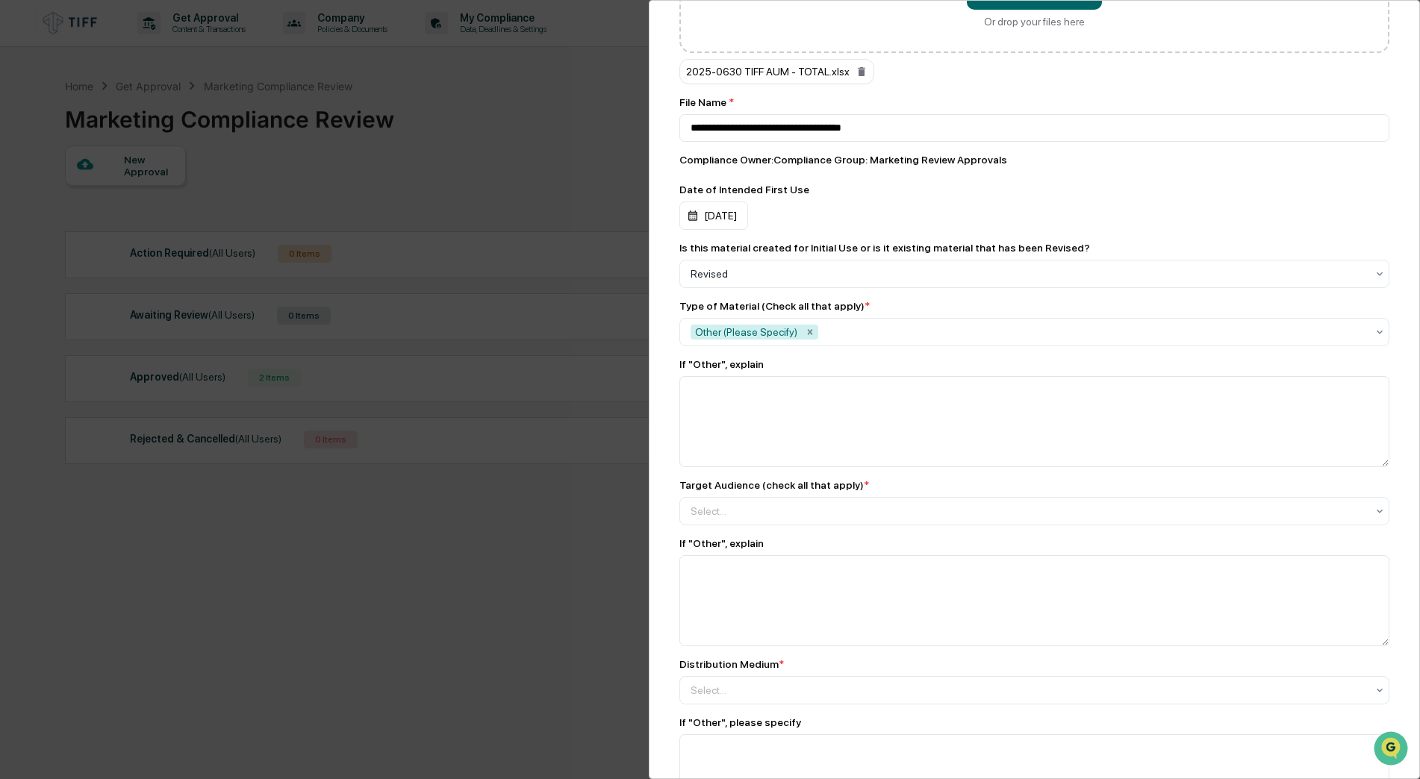
scroll to position [821, 0]
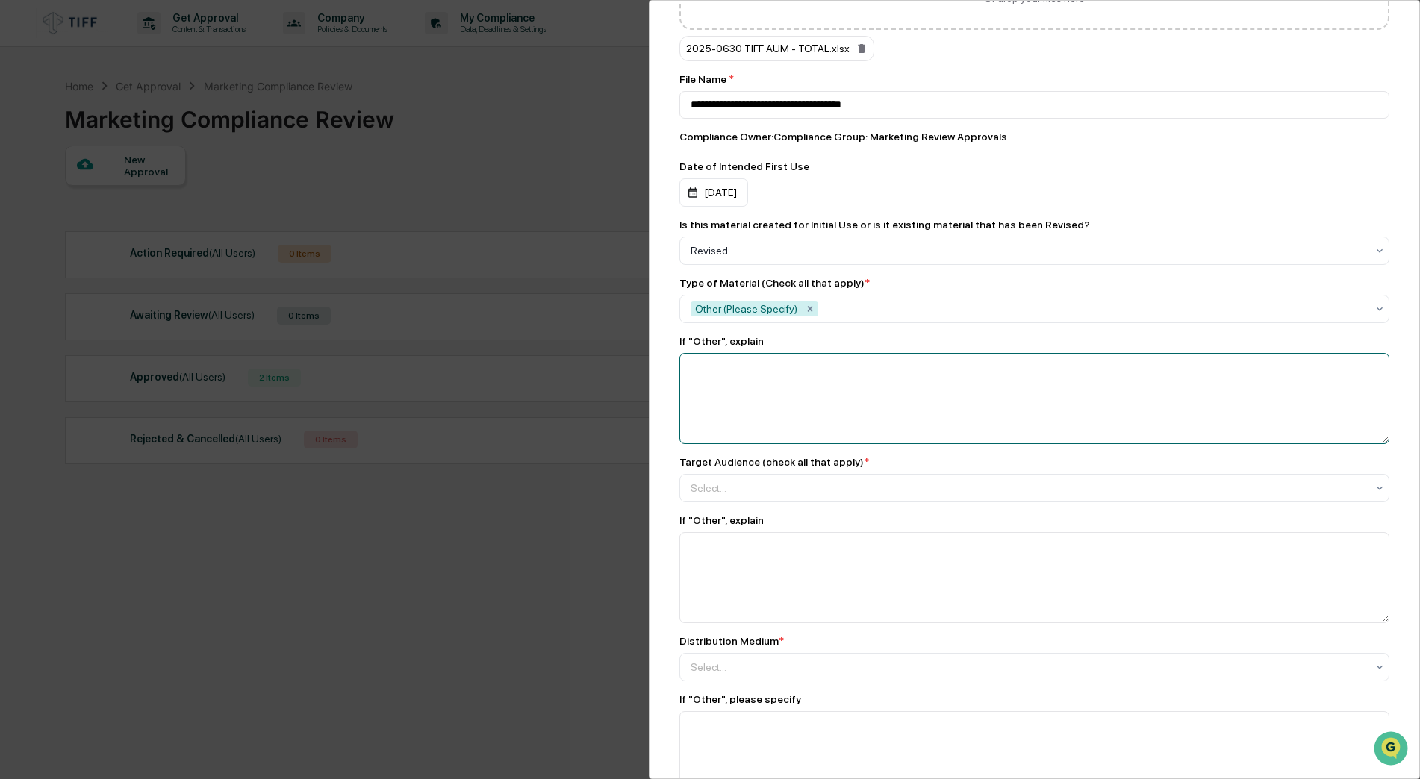
click at [867, 385] on textarea at bounding box center [1034, 398] width 710 height 91
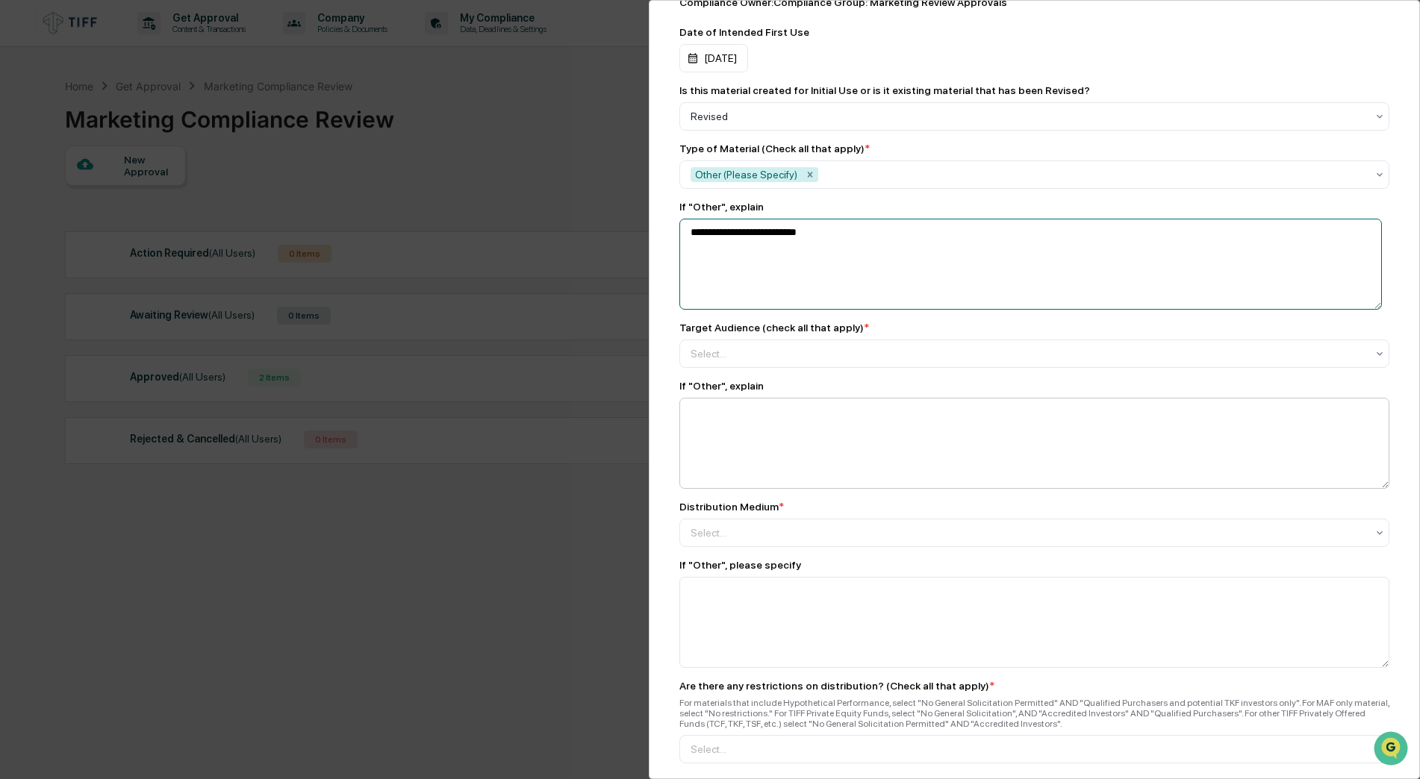
scroll to position [971, 0]
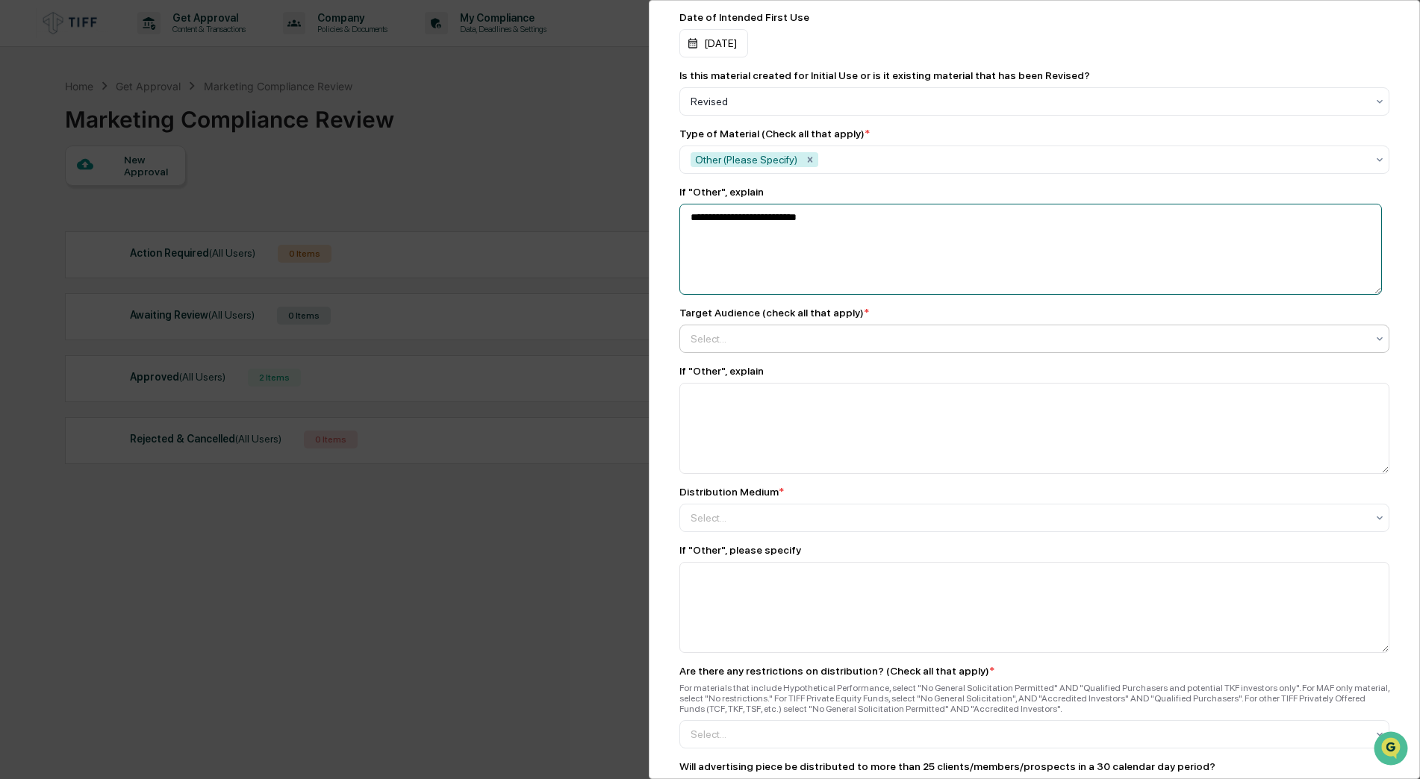
type textarea "**********"
click at [768, 346] on div at bounding box center [1029, 339] width 676 height 15
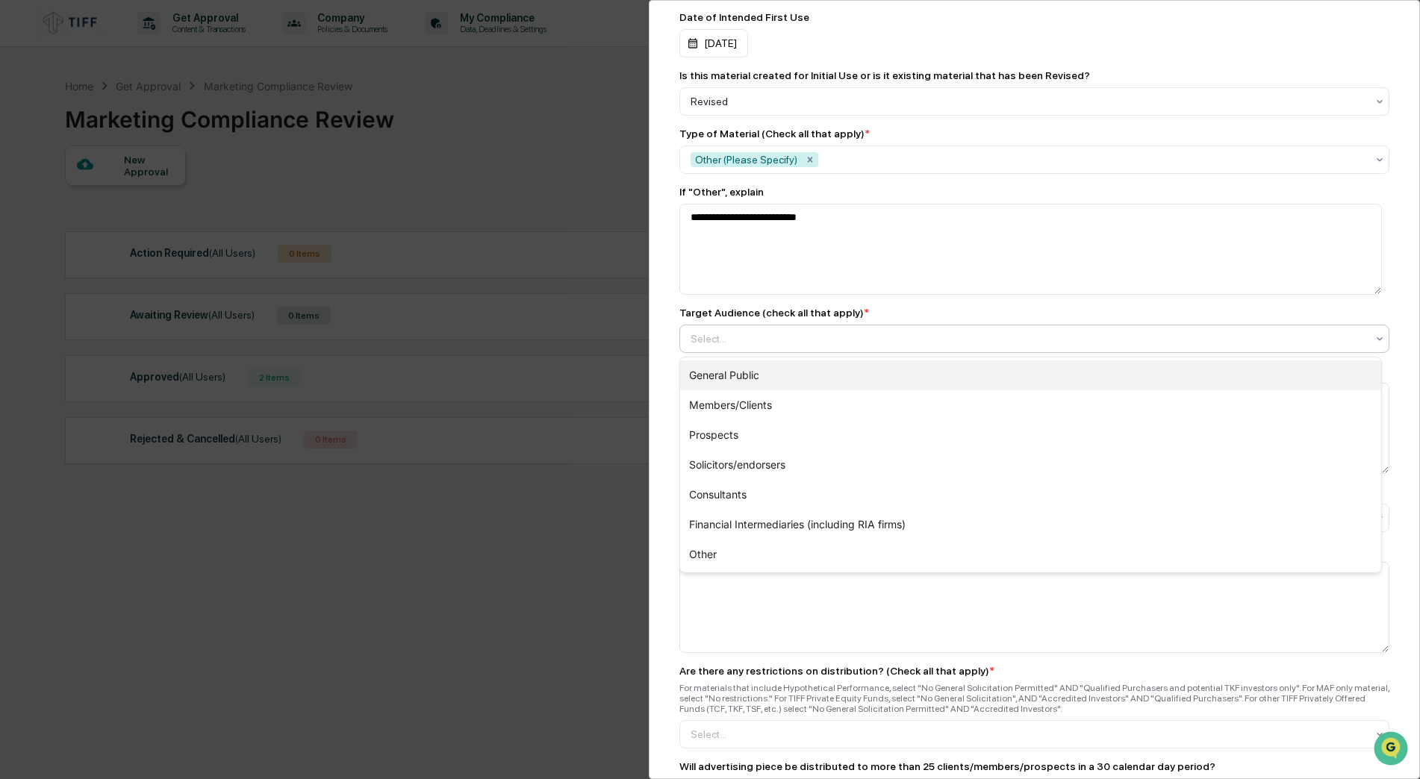
click at [759, 382] on div "General Public" at bounding box center [1030, 376] width 701 height 30
click at [763, 375] on div "Members/Clients" at bounding box center [1030, 376] width 701 height 30
click at [757, 382] on div "Prospects" at bounding box center [1030, 376] width 701 height 30
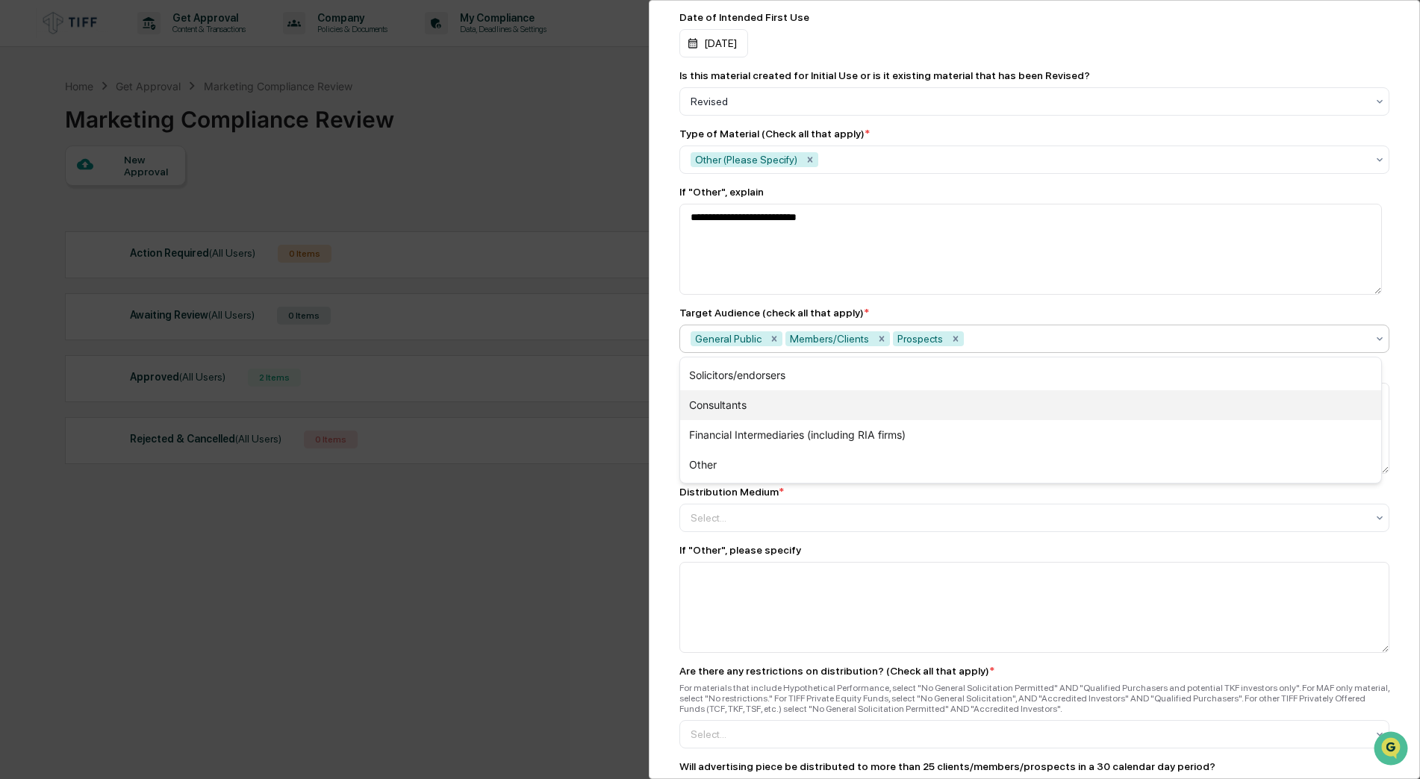
click at [757, 408] on div "Consultants" at bounding box center [1030, 405] width 701 height 30
click at [673, 562] on div "Marketing Review Submit New Approval Submit New Approval Review ID: TIFF-00001 …" at bounding box center [1034, 389] width 771 height 779
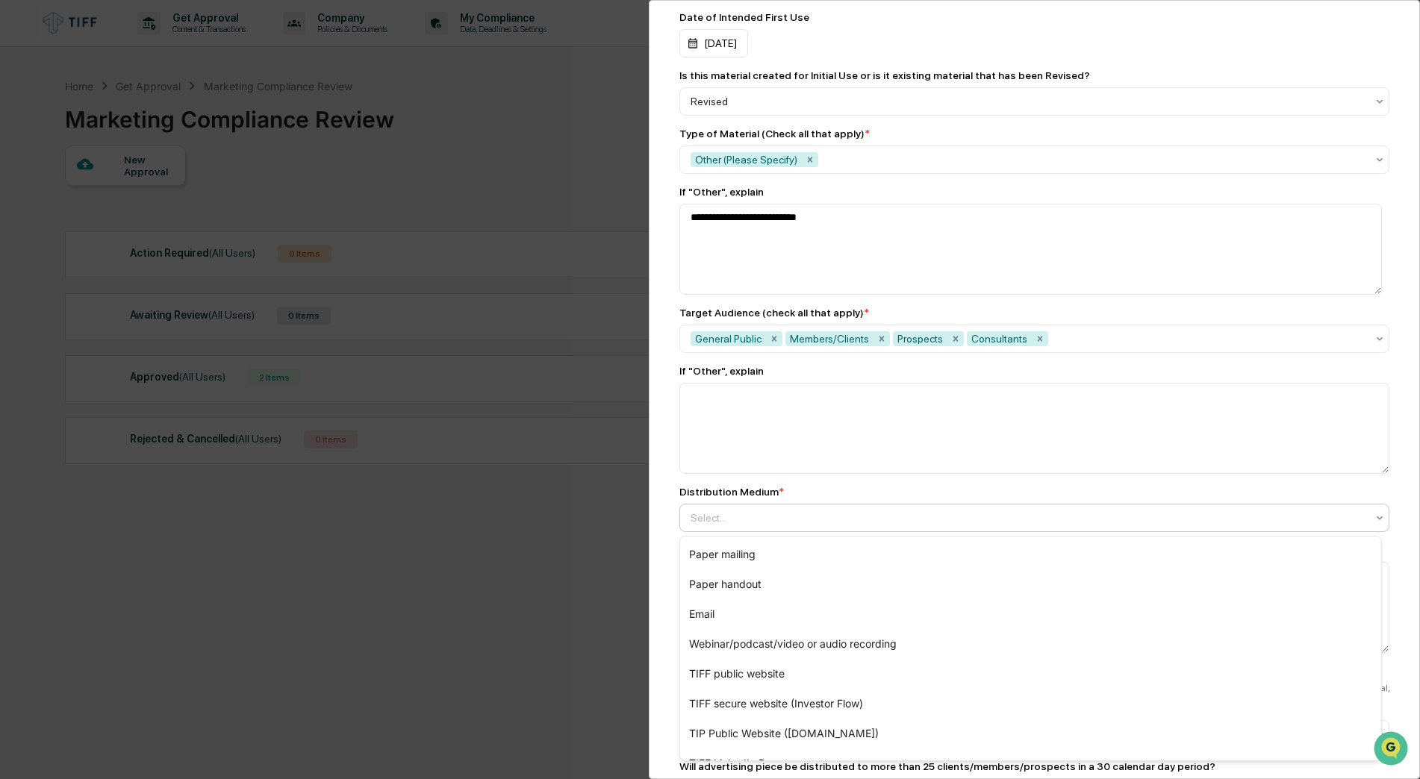
click at [735, 527] on div "Select..." at bounding box center [1028, 518] width 691 height 24
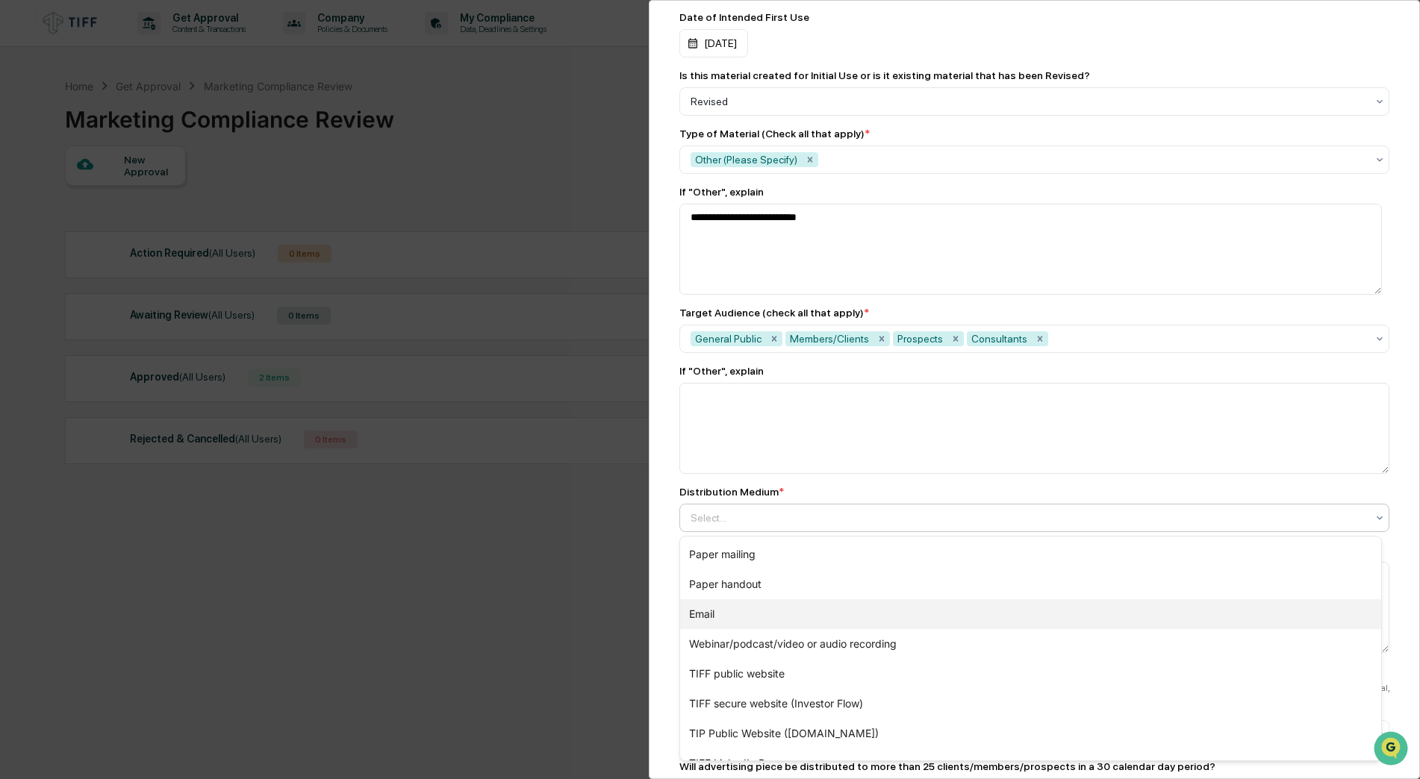
click at [714, 616] on div "Email" at bounding box center [1030, 615] width 701 height 30
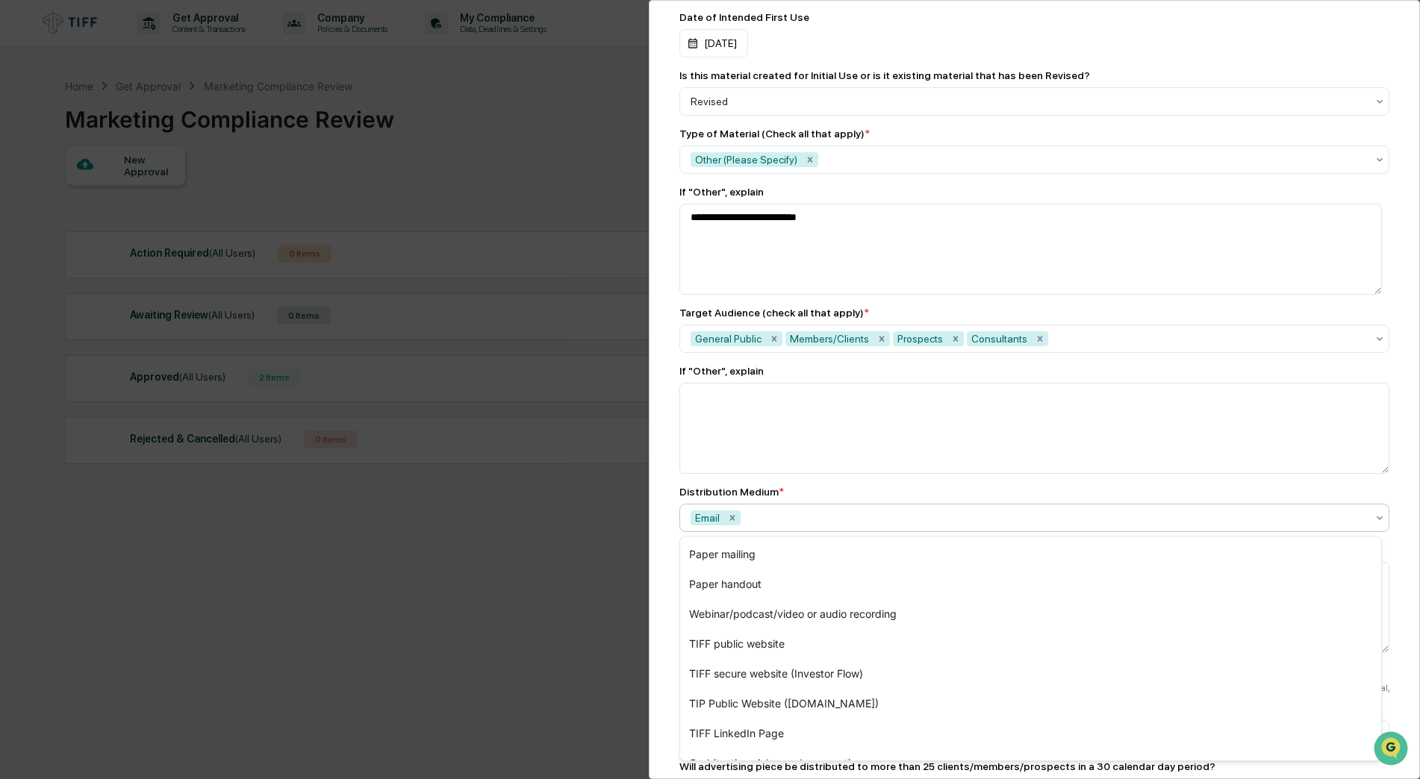
click at [670, 601] on div "Marketing Review Submit New Approval Submit New Approval Review ID: TIFF-00001 …" at bounding box center [1034, 389] width 771 height 779
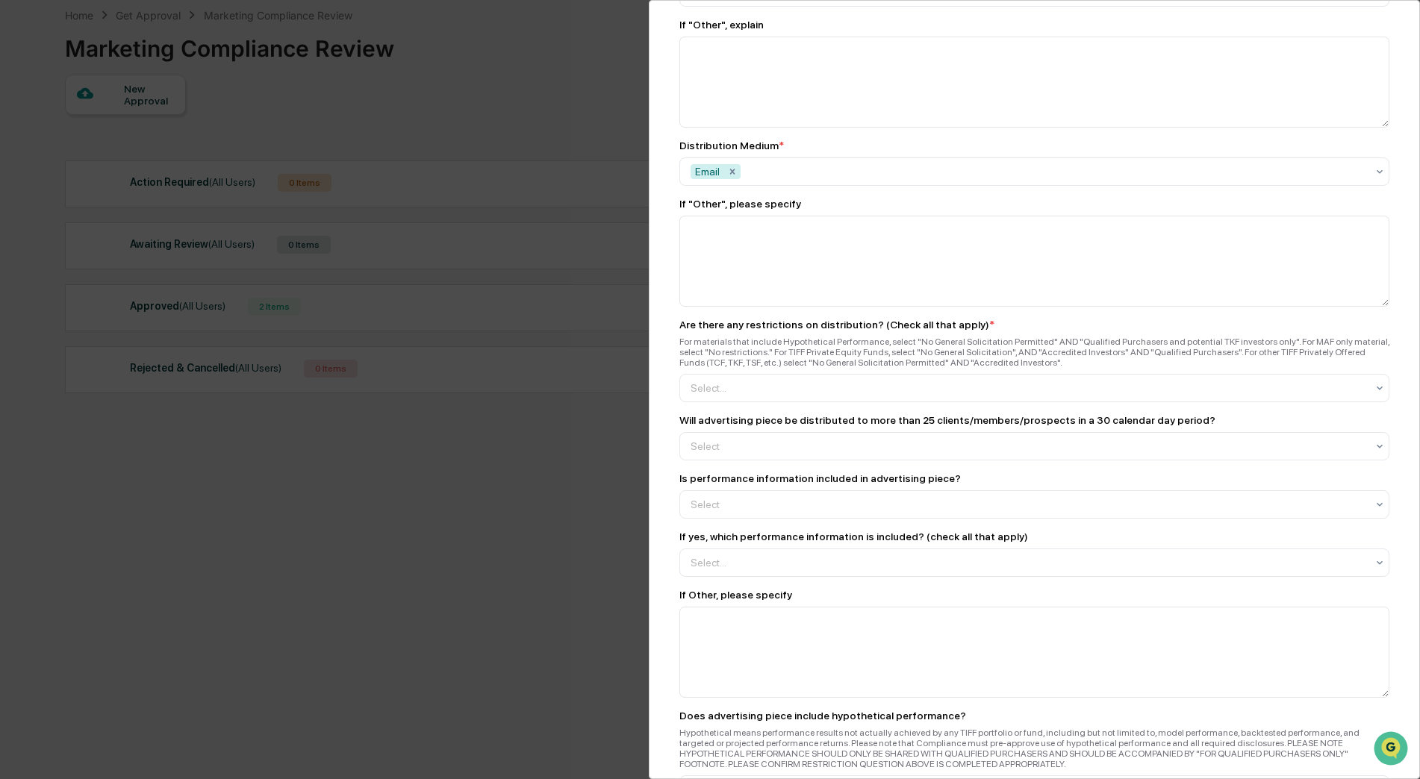
scroll to position [1344, 0]
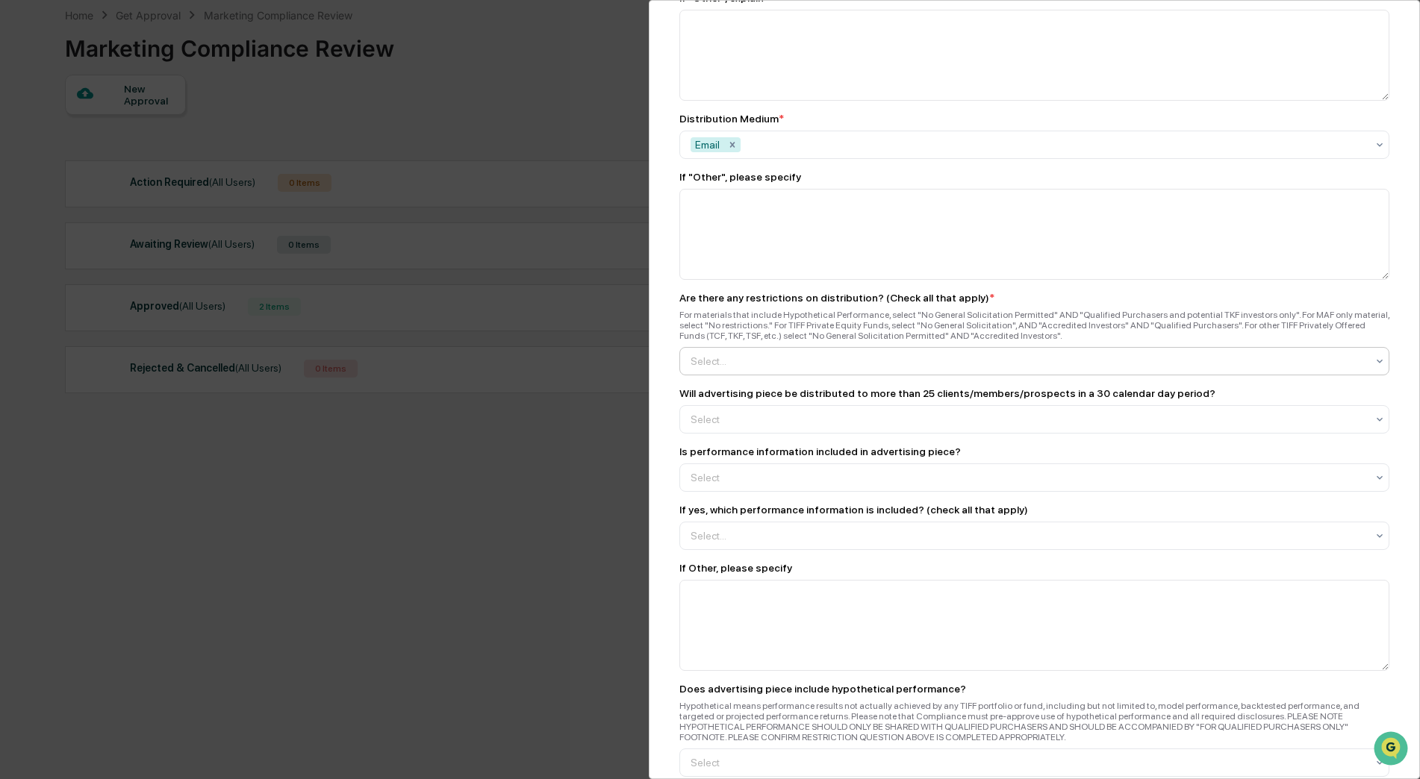
click at [753, 360] on div at bounding box center [1029, 361] width 676 height 15
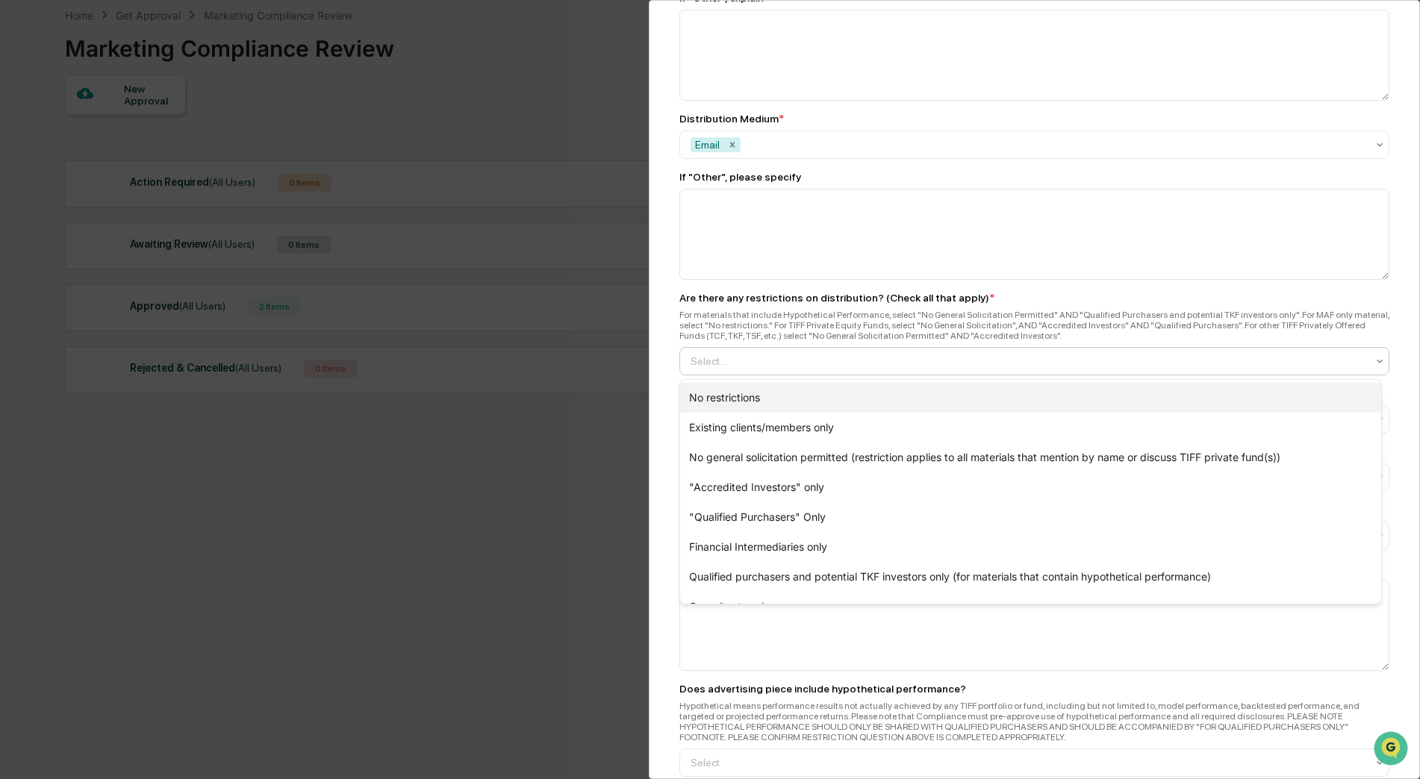
click at [741, 400] on div "No restrictions" at bounding box center [1030, 398] width 701 height 30
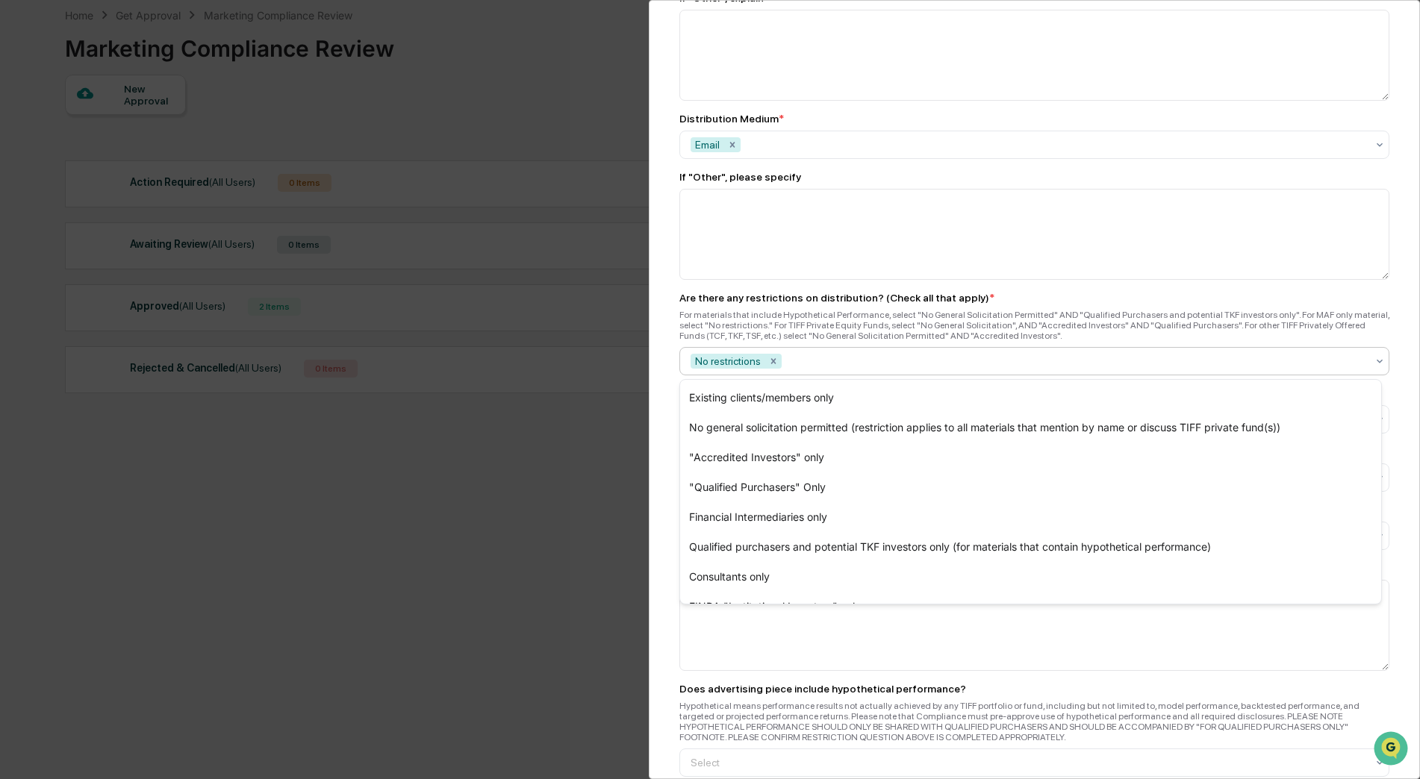
click at [667, 413] on div "Marketing Review Submit New Approval Submit New Approval Review ID: TIFF-00001 …" at bounding box center [1034, 389] width 771 height 779
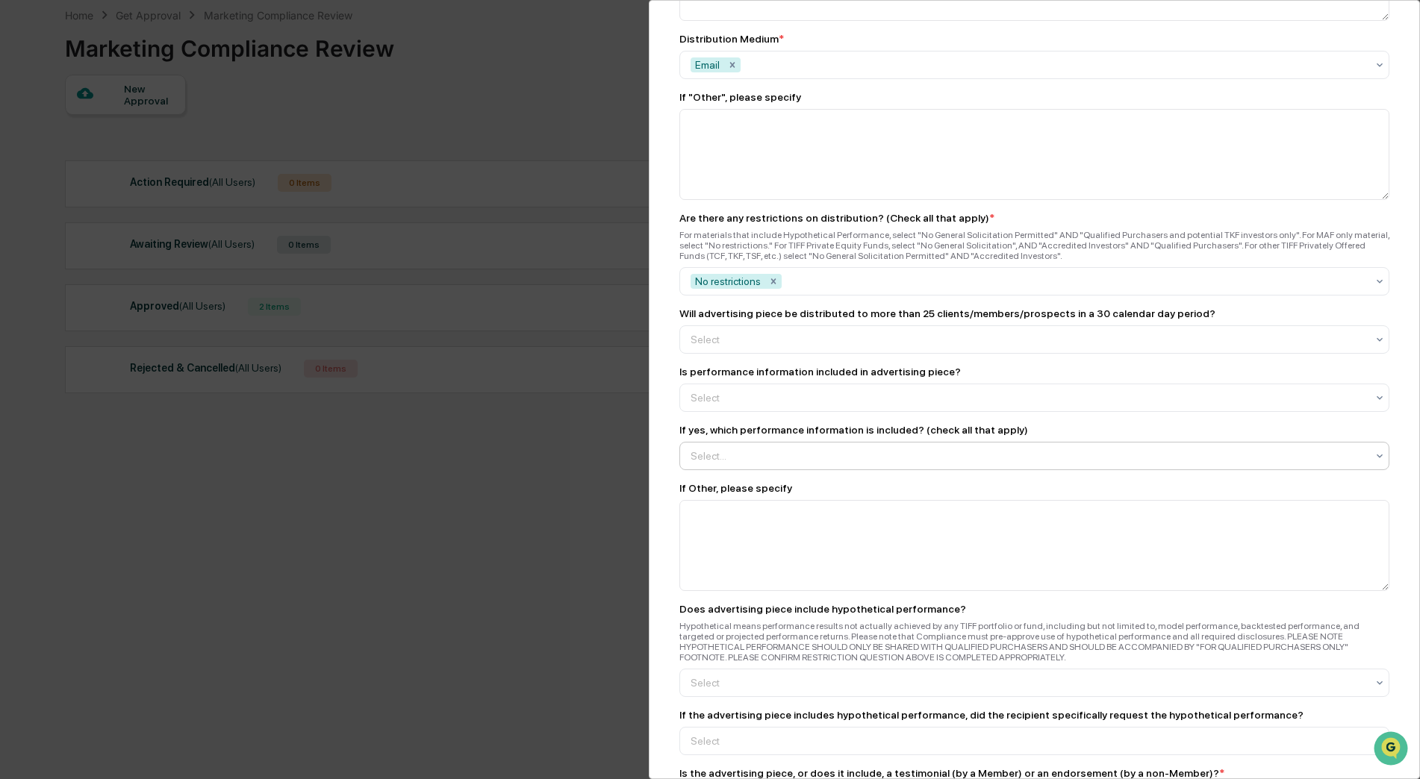
scroll to position [1493, 0]
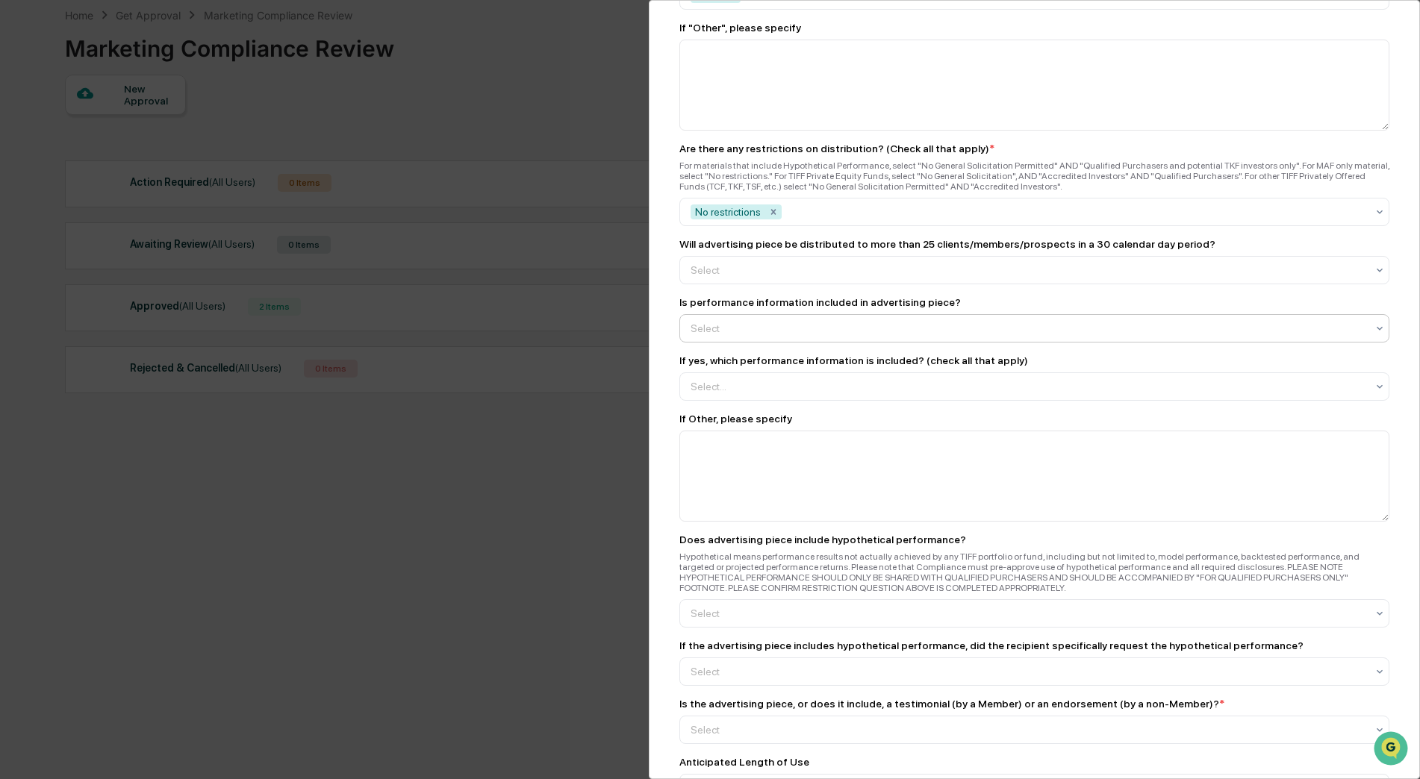
click at [735, 326] on div at bounding box center [1029, 328] width 676 height 15
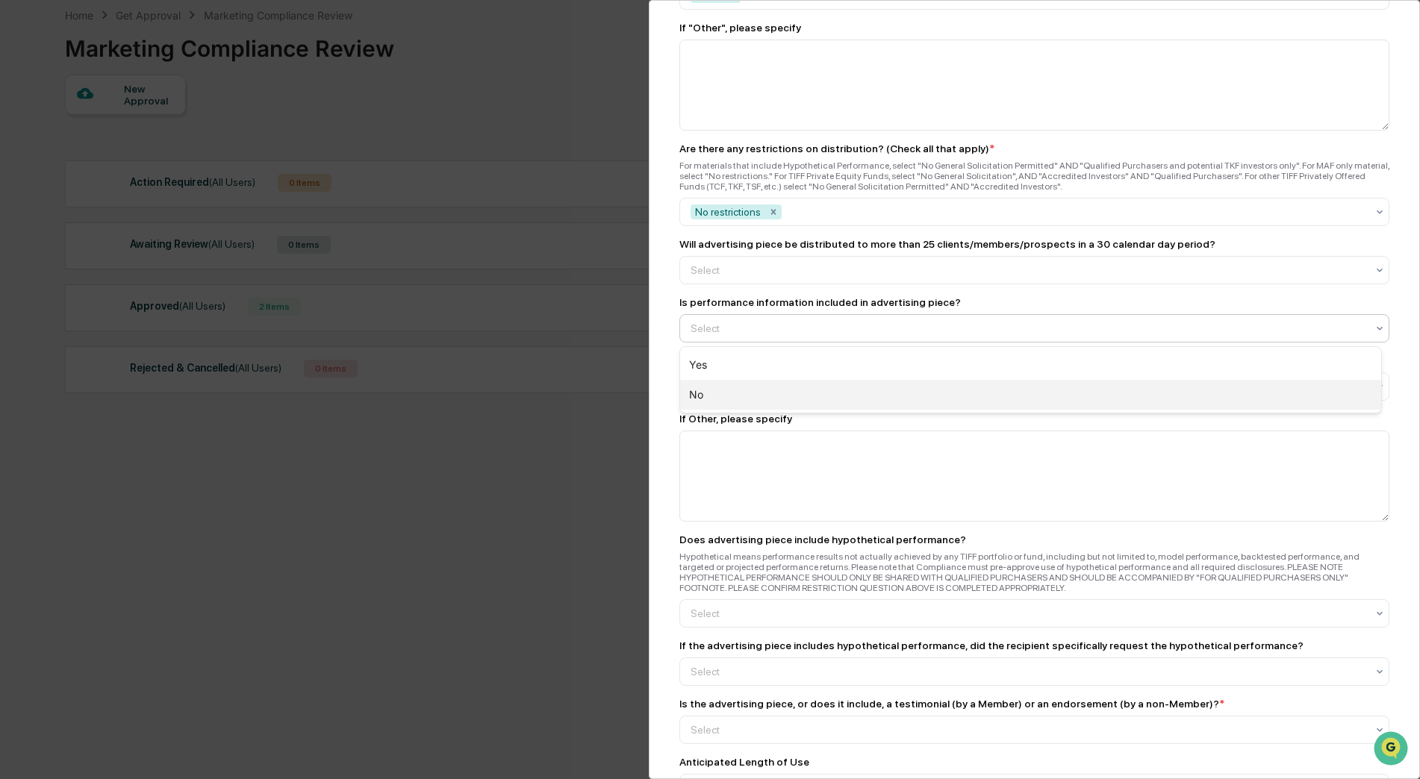
click at [715, 393] on div "No" at bounding box center [1030, 395] width 701 height 30
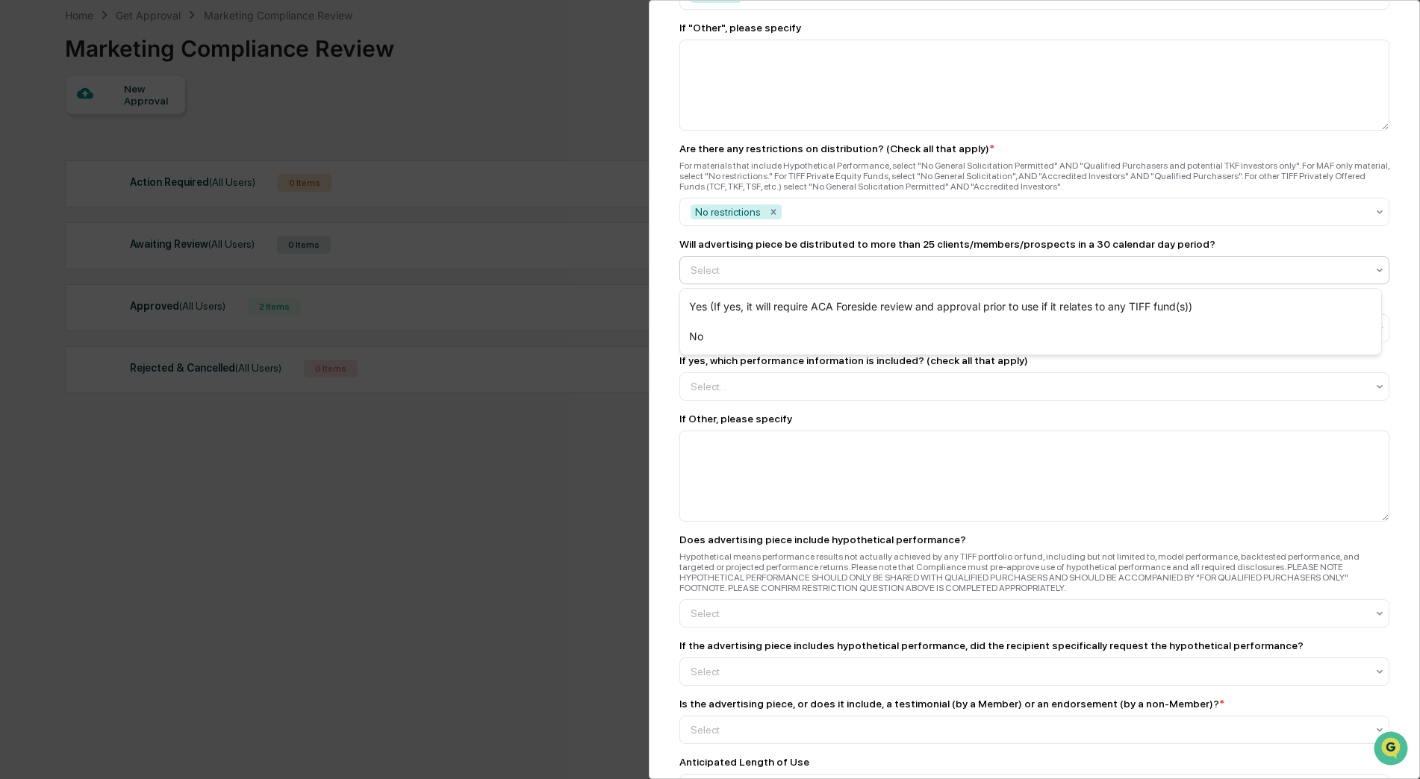
click at [731, 264] on div at bounding box center [1029, 270] width 676 height 15
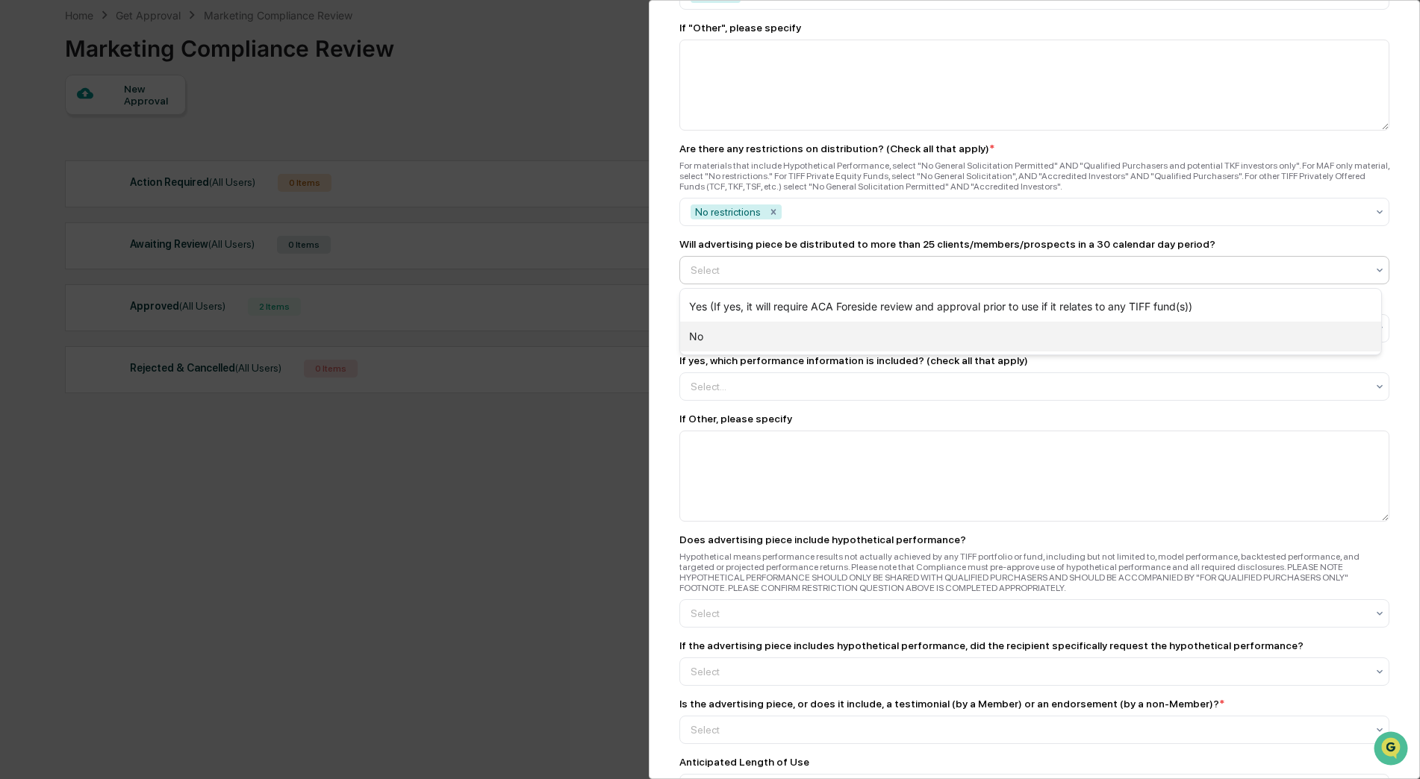
click at [728, 336] on div "No" at bounding box center [1030, 337] width 701 height 30
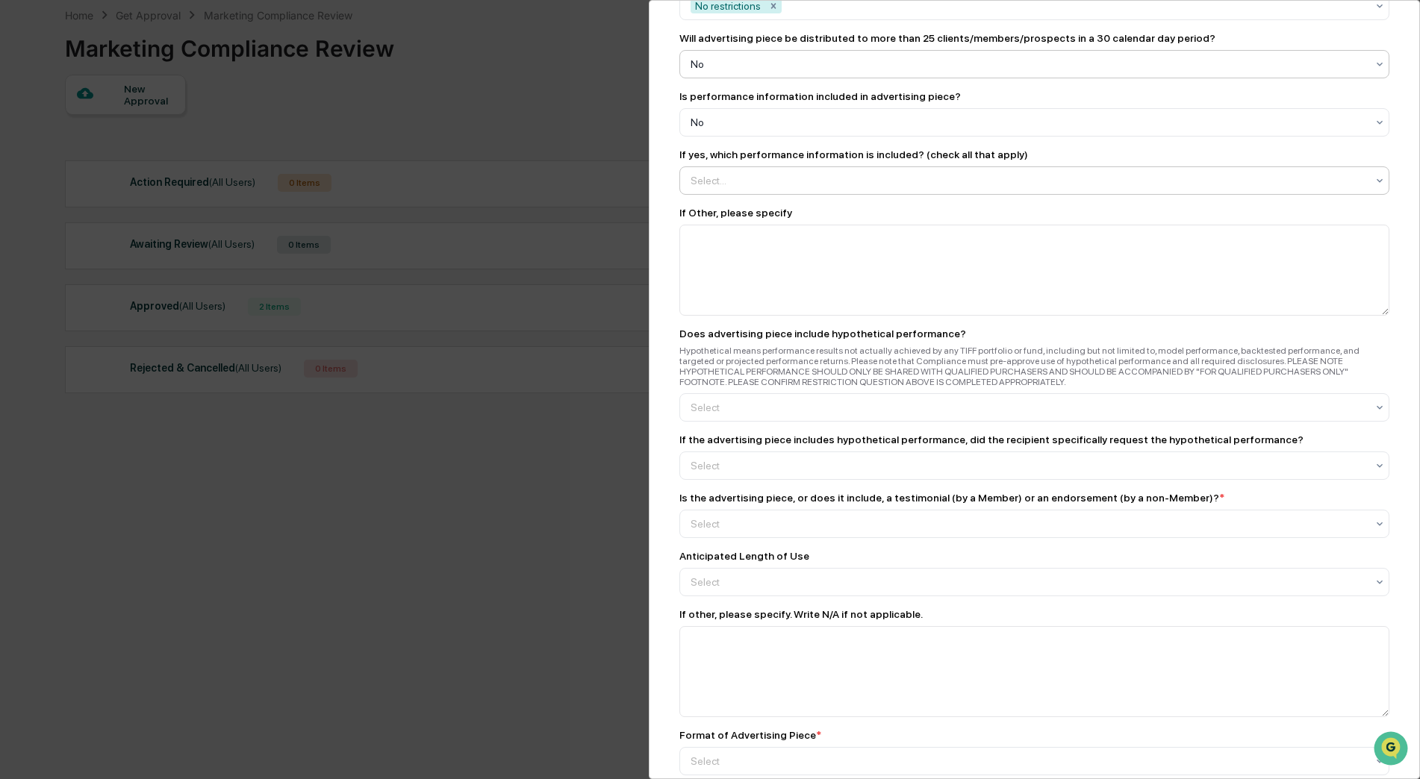
scroll to position [1717, 0]
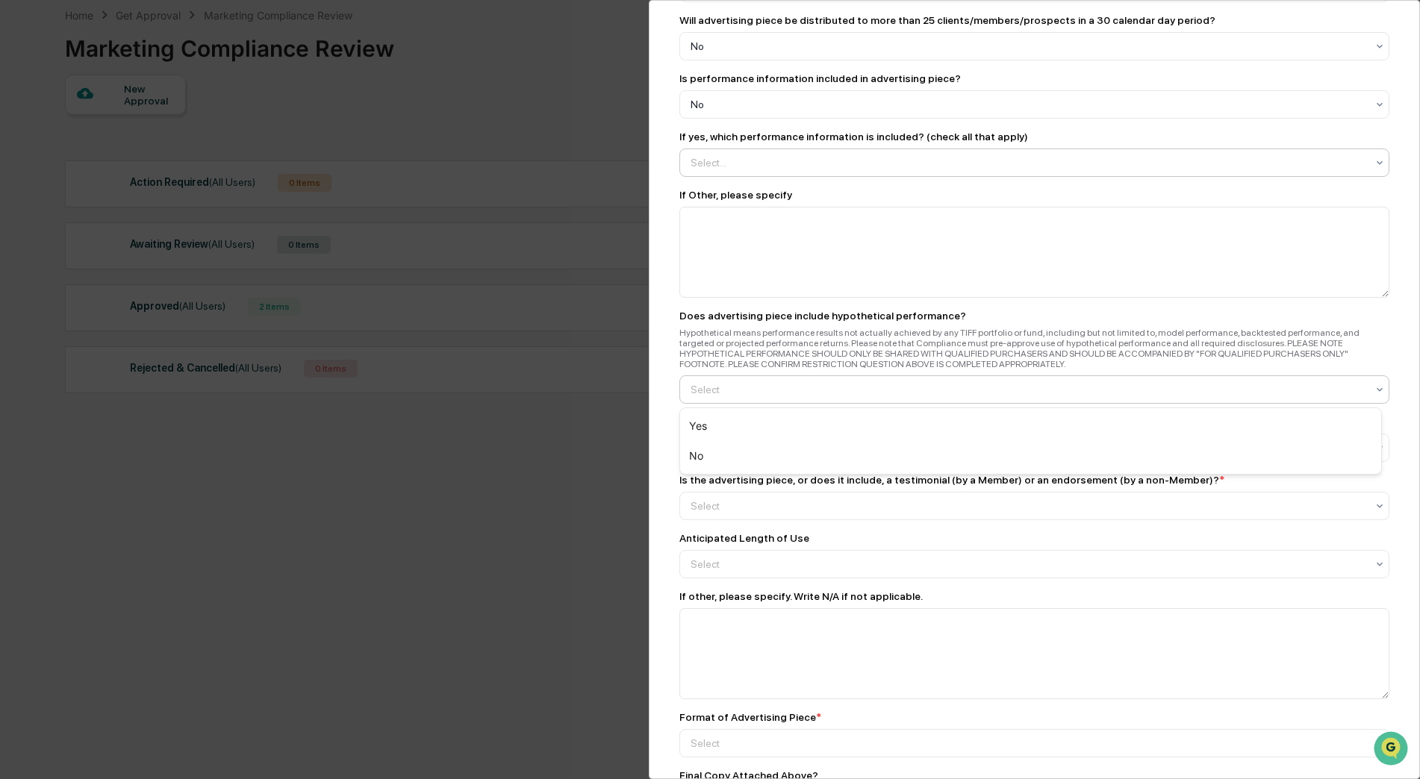
click at [724, 396] on div at bounding box center [1029, 389] width 676 height 15
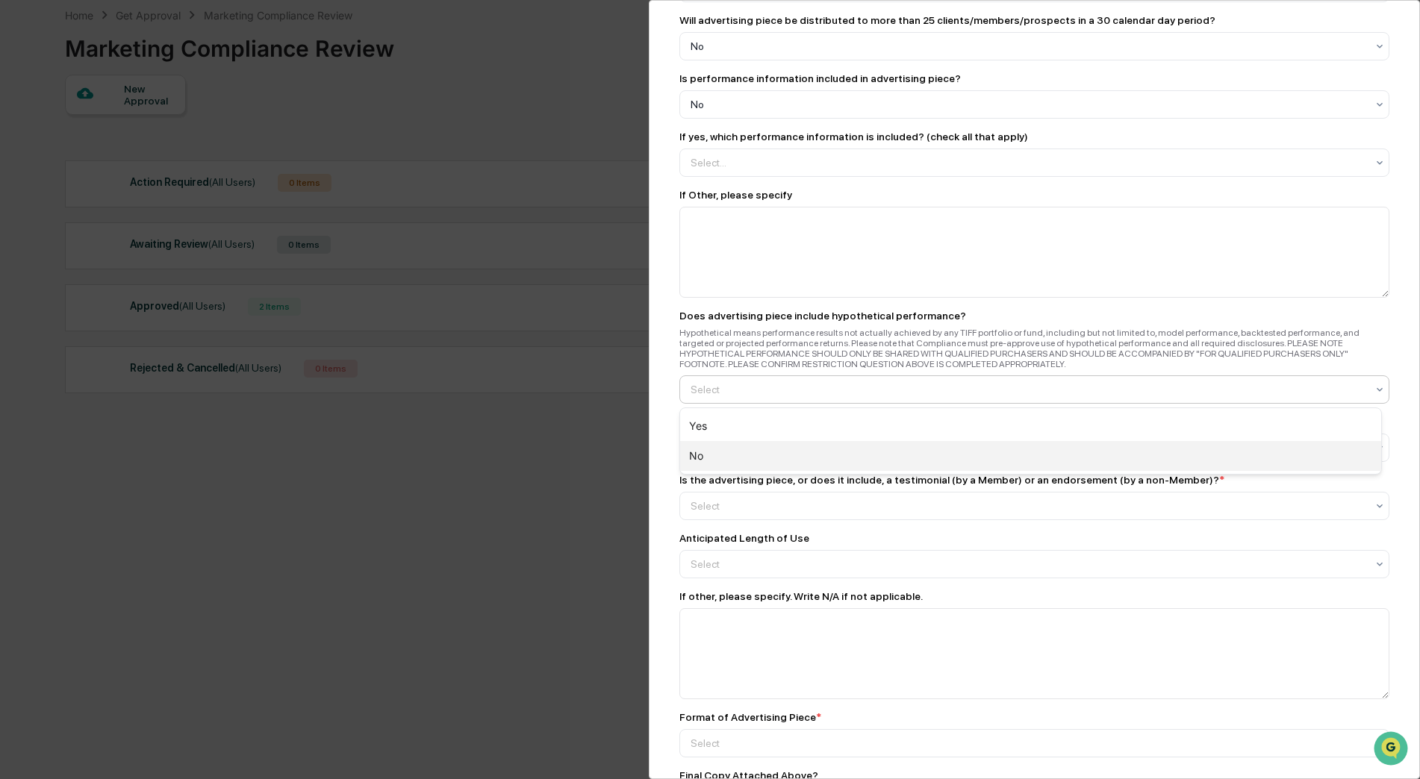
click at [726, 465] on div "No" at bounding box center [1030, 456] width 701 height 30
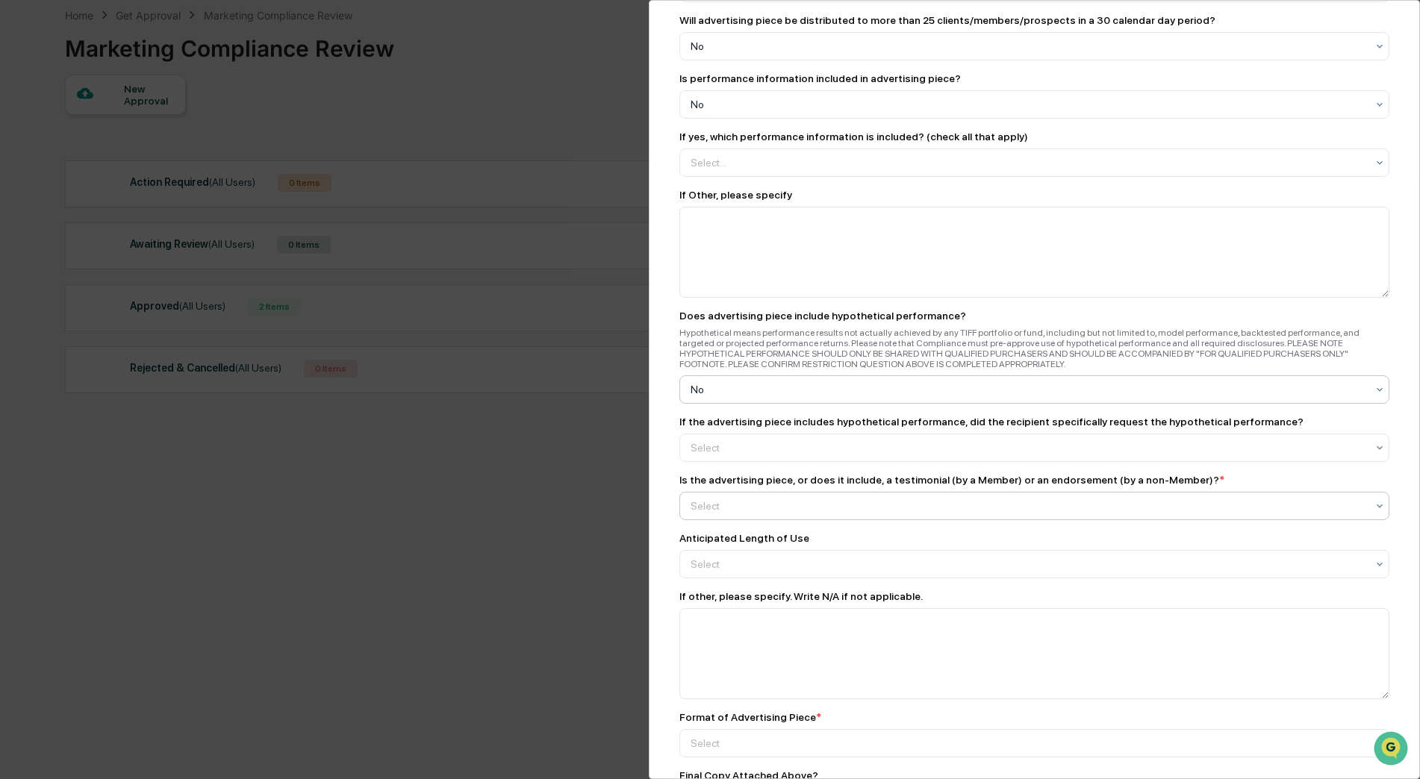
scroll to position [1792, 0]
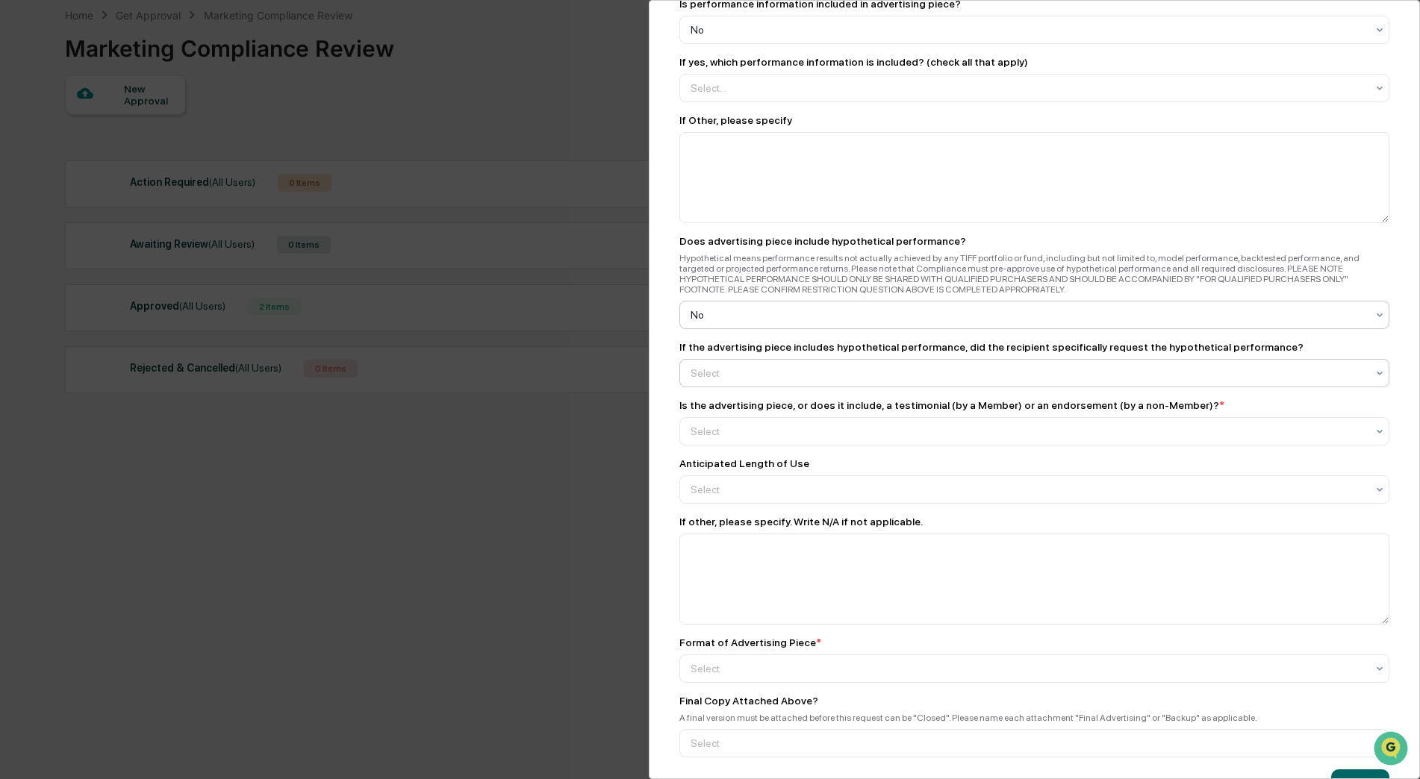
click at [793, 372] on div at bounding box center [1029, 373] width 676 height 15
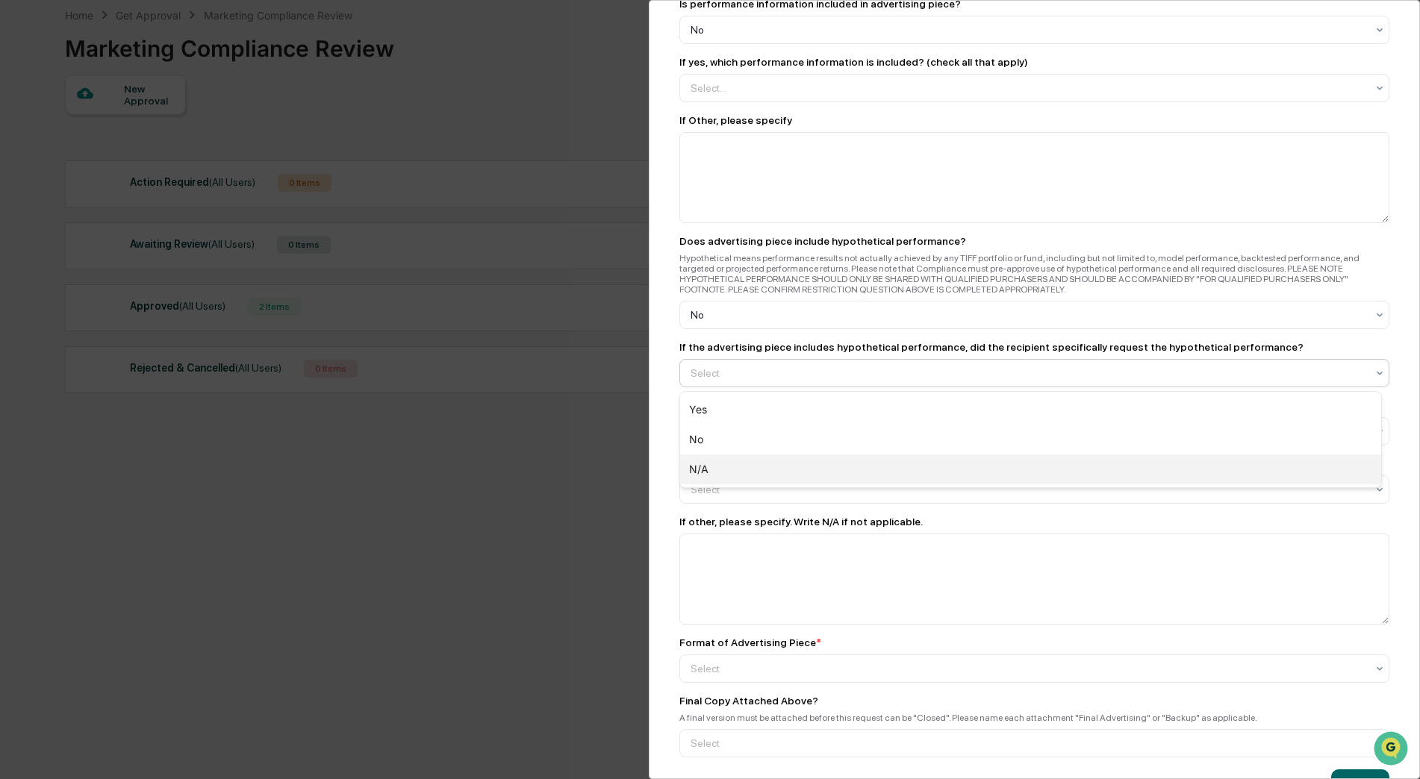
click at [724, 474] on div "N/A" at bounding box center [1030, 470] width 701 height 30
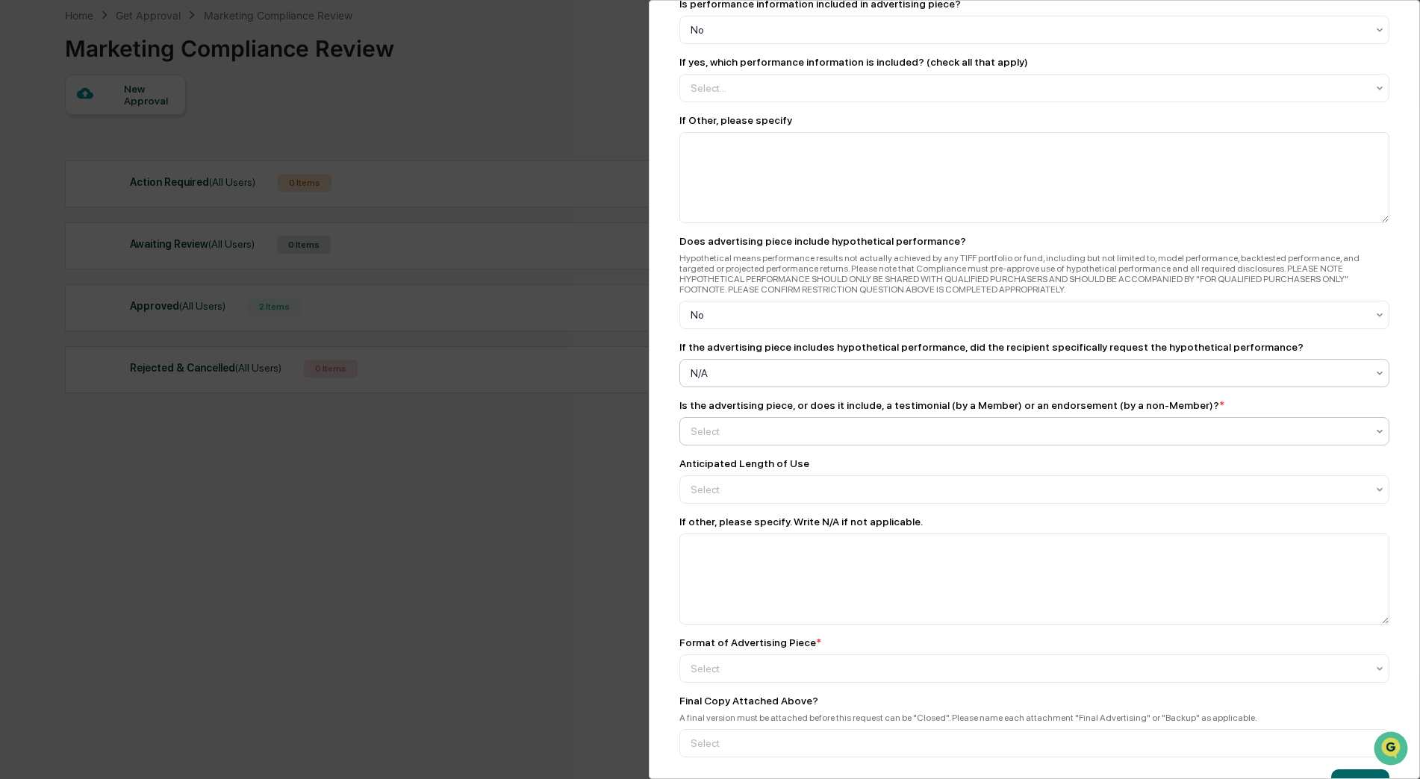
click at [719, 438] on div at bounding box center [1029, 431] width 676 height 15
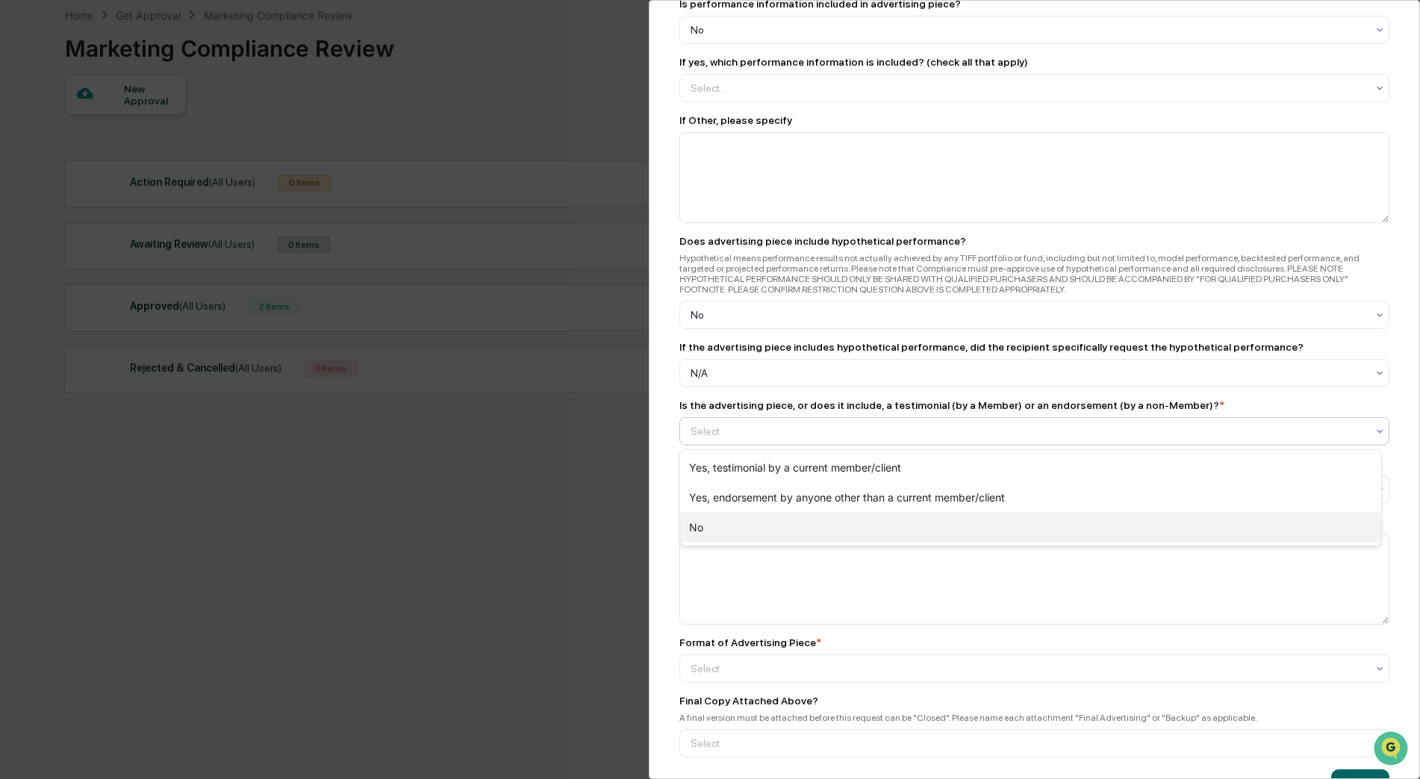
click at [703, 528] on div "No" at bounding box center [1030, 528] width 701 height 30
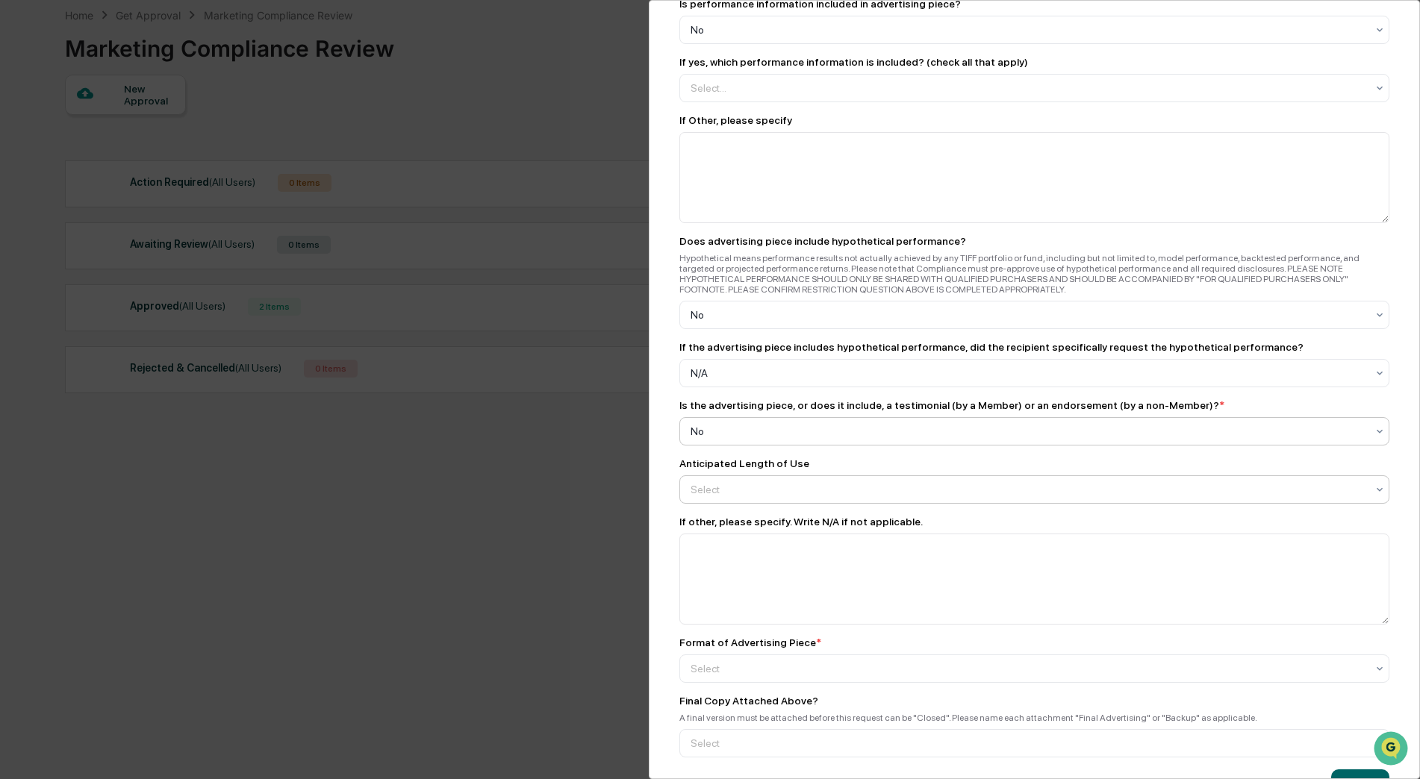
click at [740, 494] on div at bounding box center [1029, 489] width 676 height 15
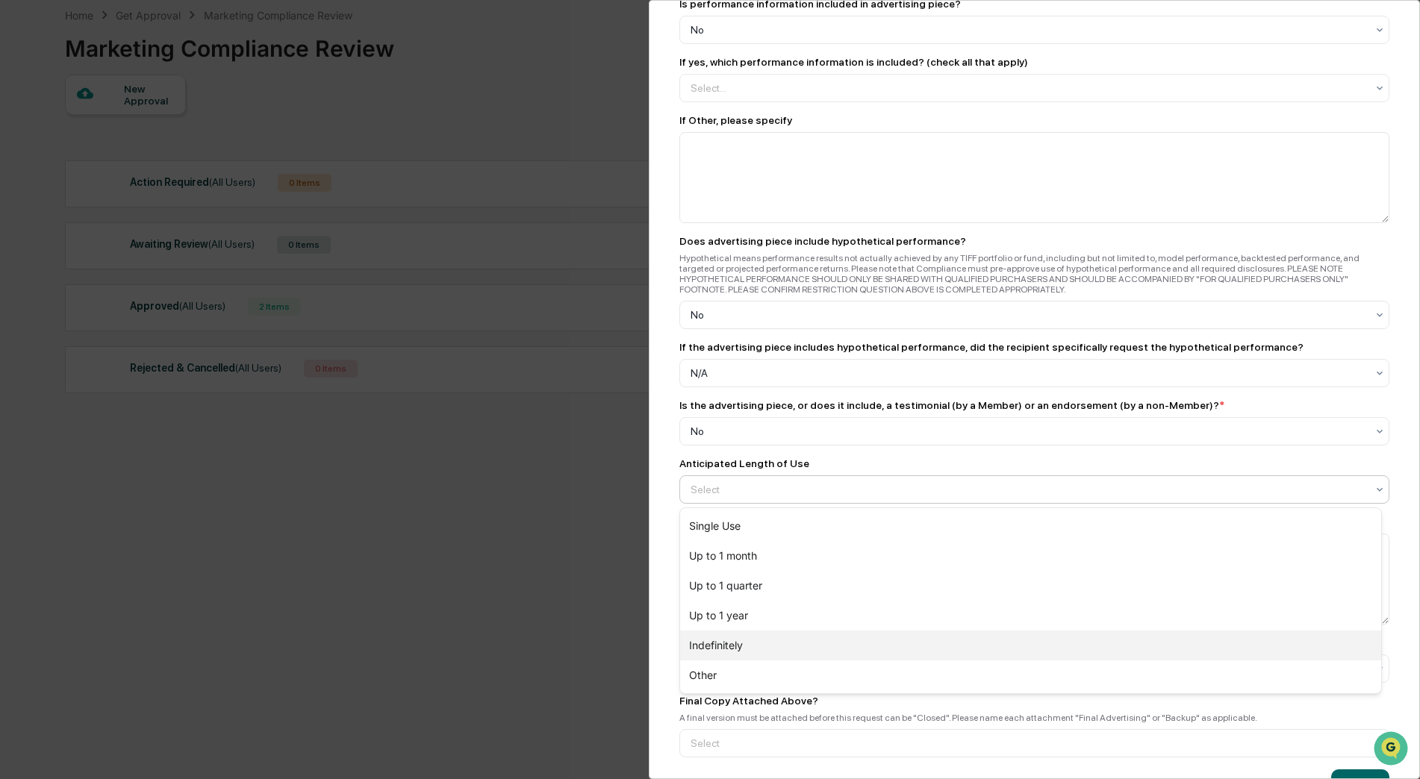
click at [754, 647] on div "Indefinitely" at bounding box center [1030, 646] width 701 height 30
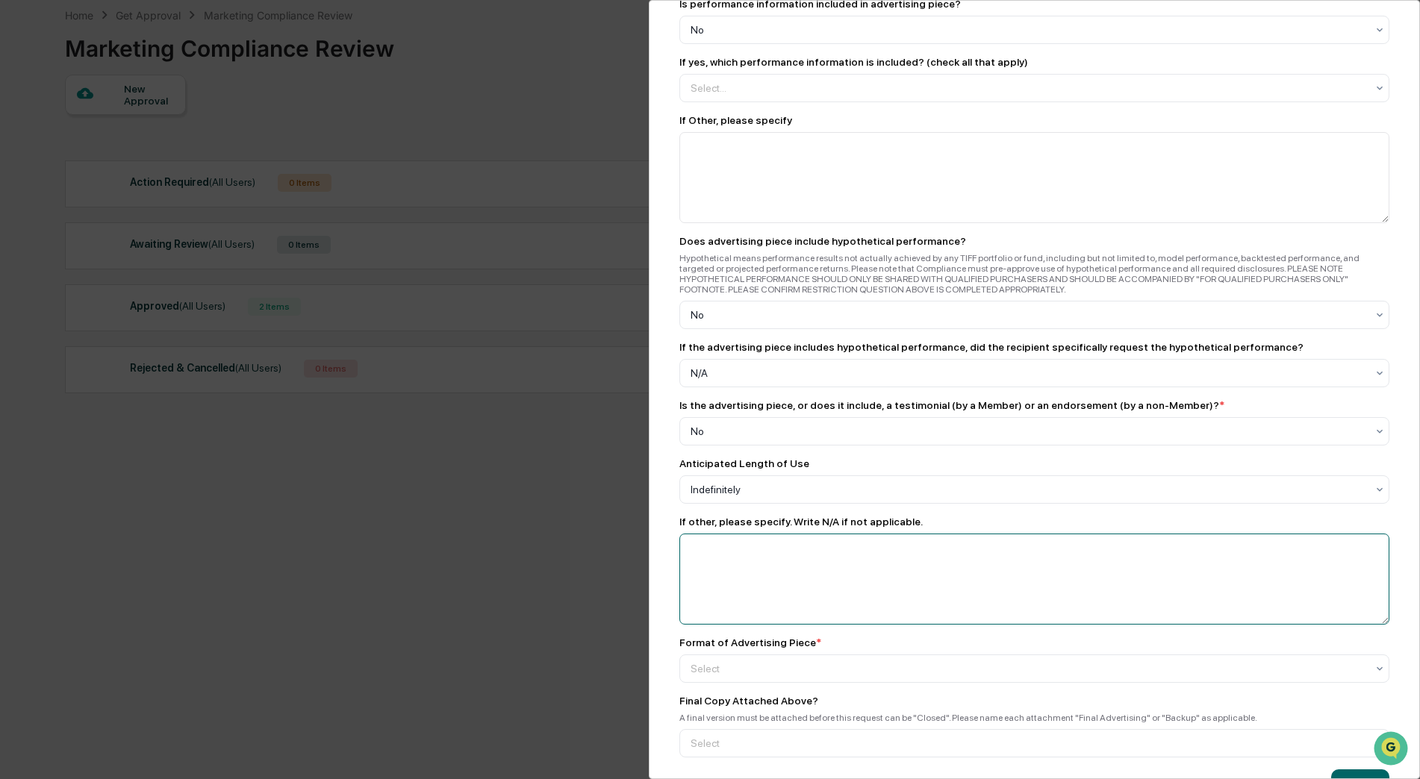
click at [771, 569] on textarea at bounding box center [1034, 579] width 710 height 91
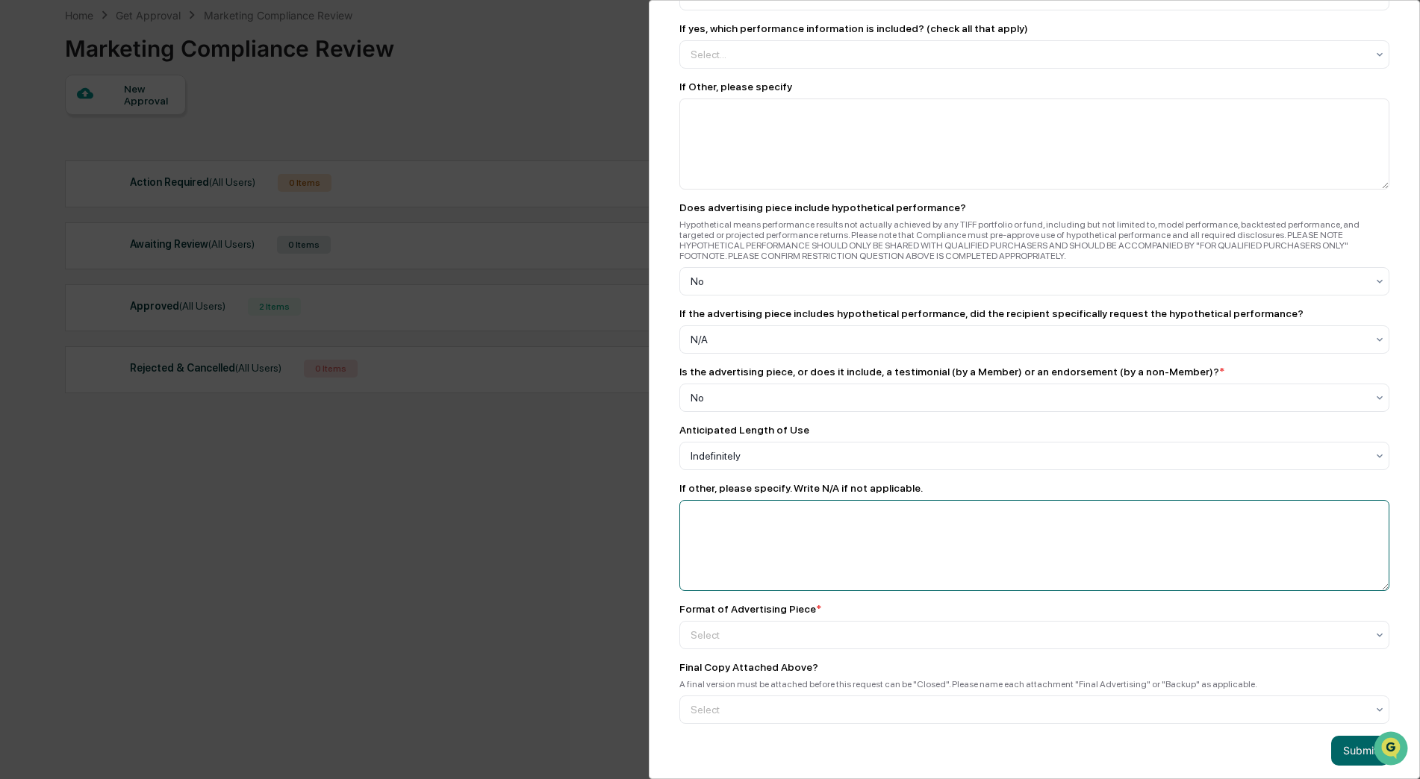
scroll to position [1843, 0]
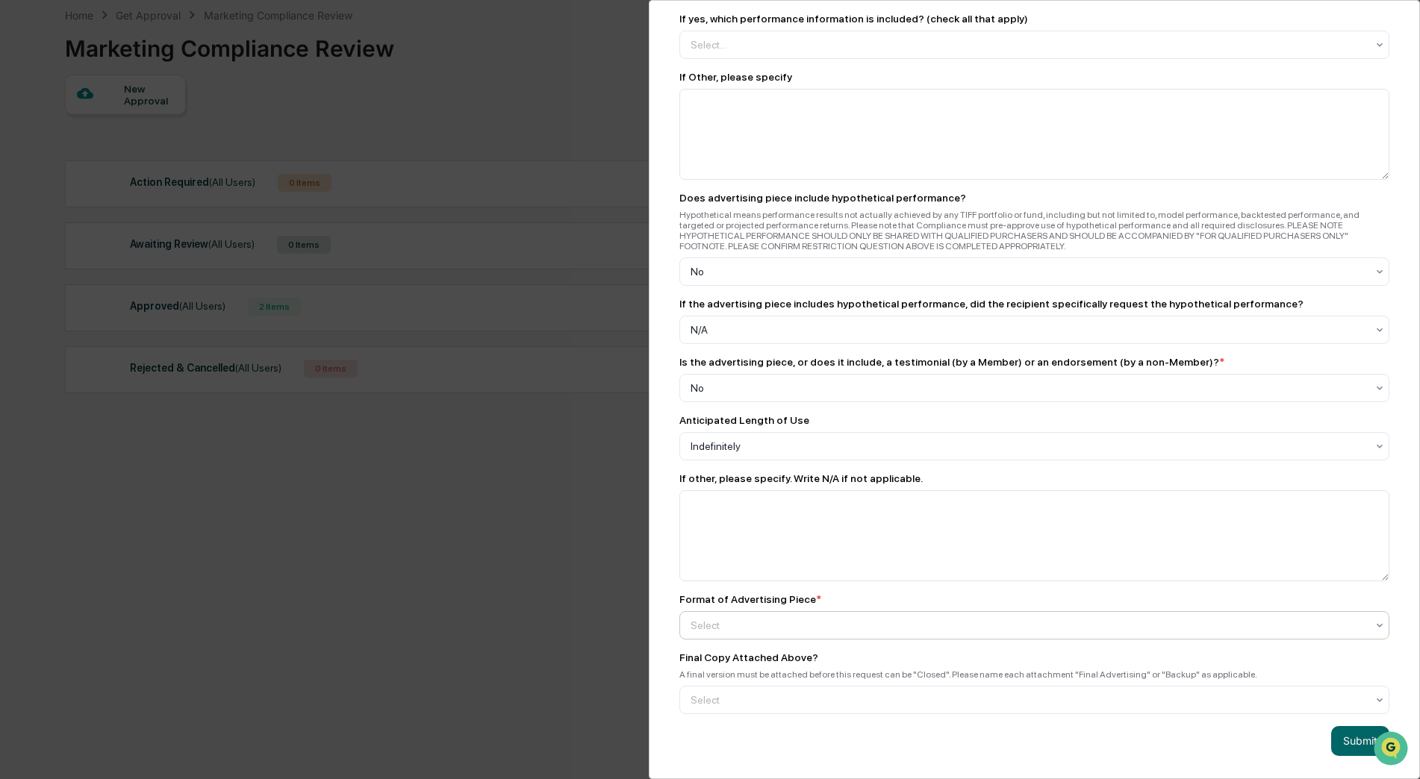
click at [766, 620] on div at bounding box center [1029, 625] width 676 height 15
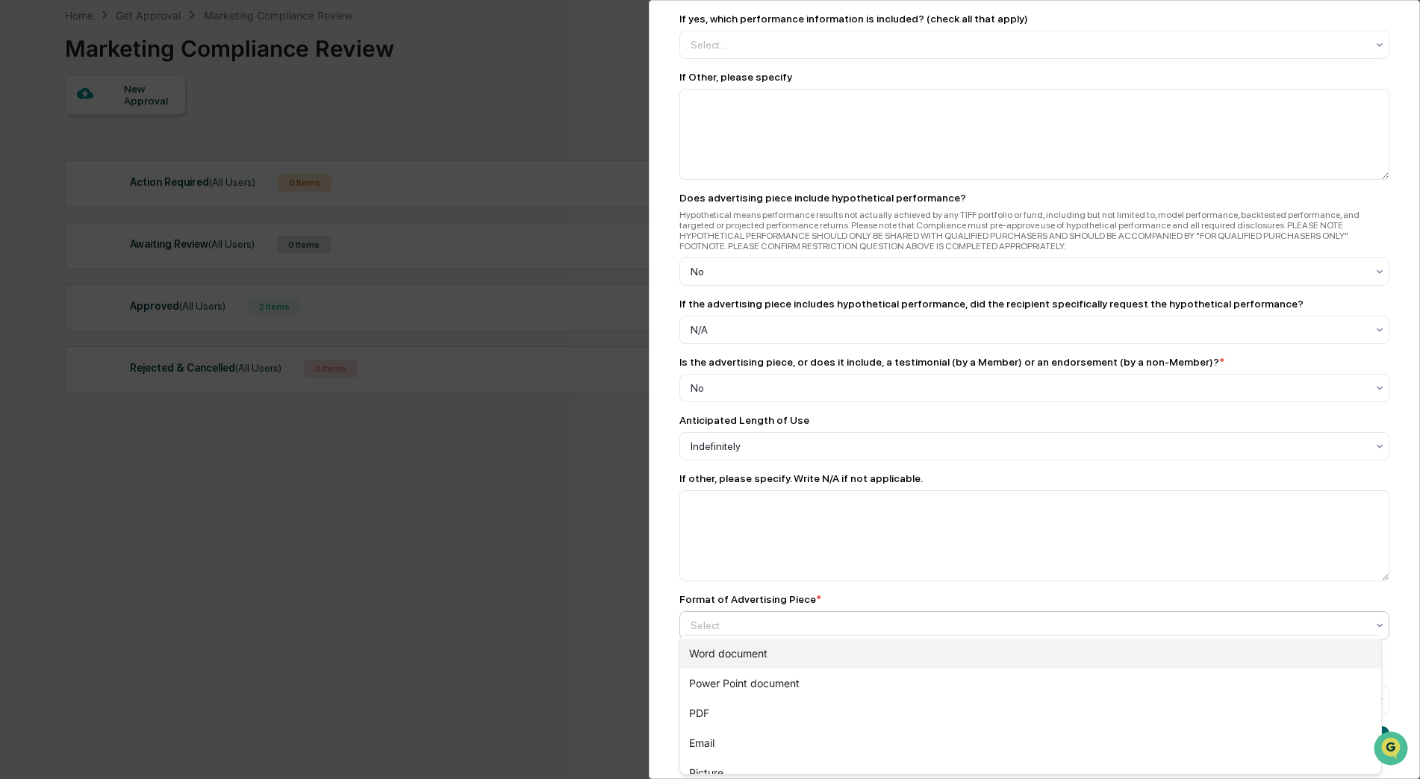
click at [756, 661] on div "Word document" at bounding box center [1030, 654] width 701 height 30
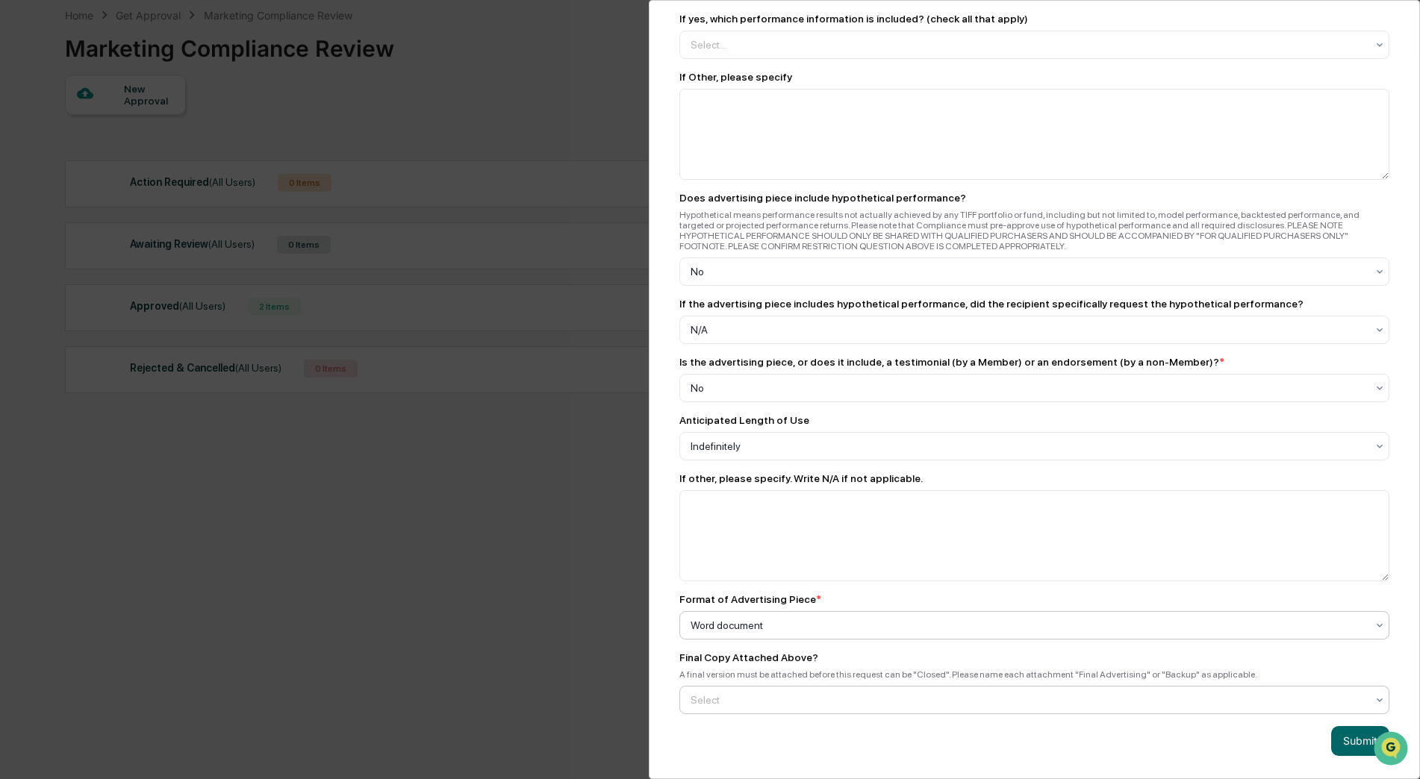
click at [715, 693] on div at bounding box center [1029, 700] width 676 height 15
click at [715, 725] on div "Yes" at bounding box center [1030, 729] width 701 height 30
click at [1337, 726] on button "Submit" at bounding box center [1360, 741] width 58 height 30
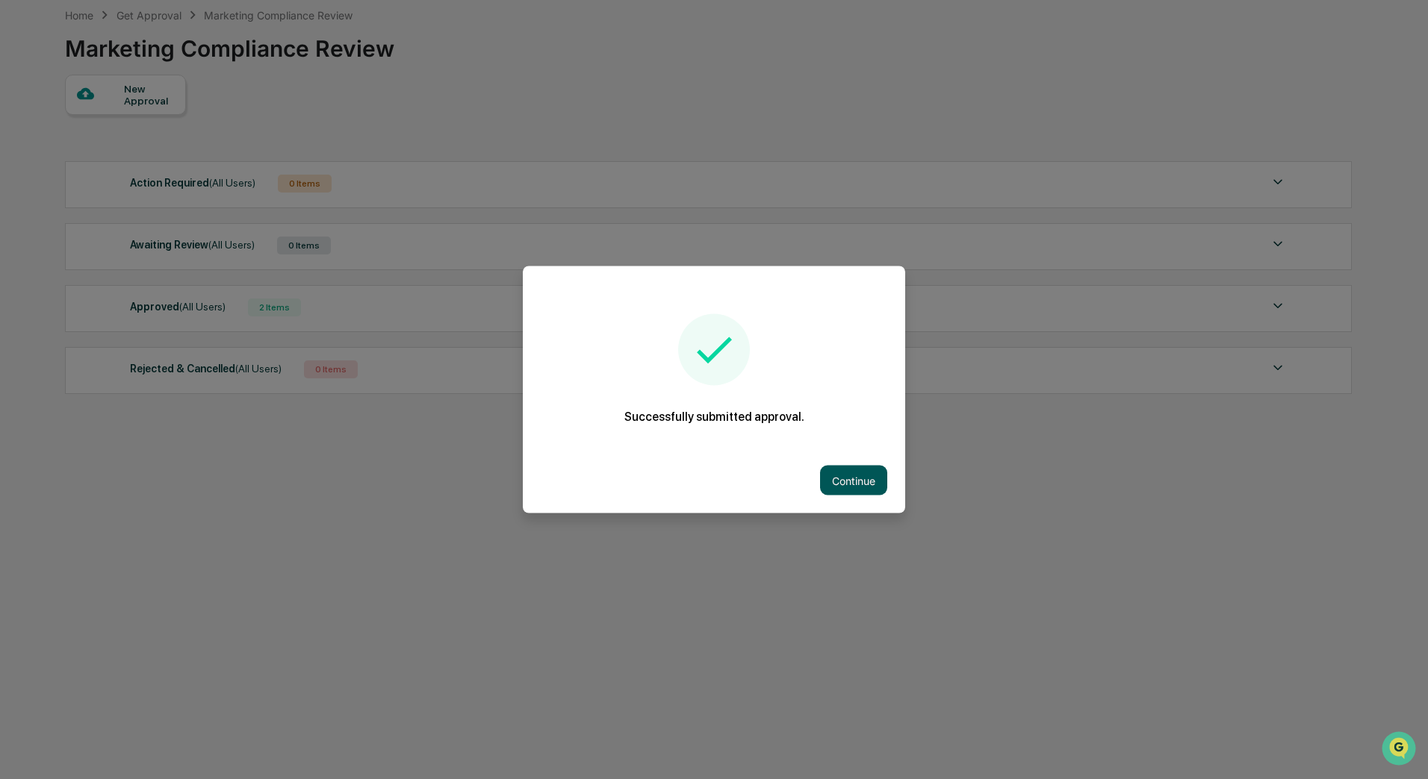
click at [839, 484] on button "Continue" at bounding box center [853, 481] width 67 height 30
